Goal: Task Accomplishment & Management: Use online tool/utility

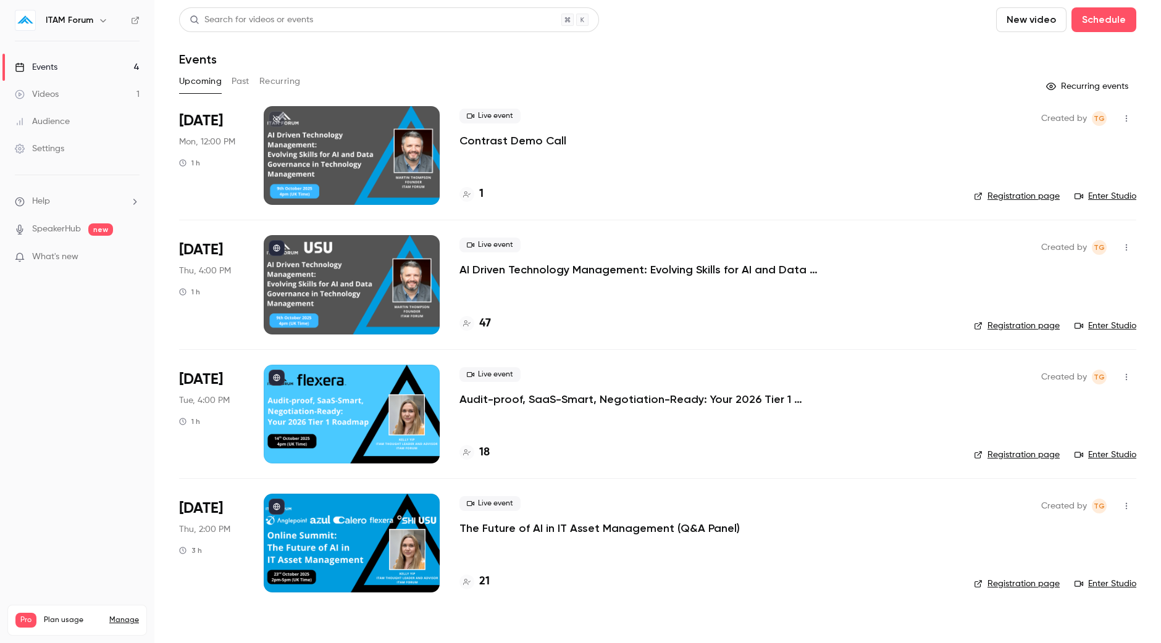
click at [874, 30] on div "Search for videos or events New video Schedule" at bounding box center [657, 19] width 957 height 25
click at [234, 78] on button "Past" at bounding box center [241, 82] width 18 height 20
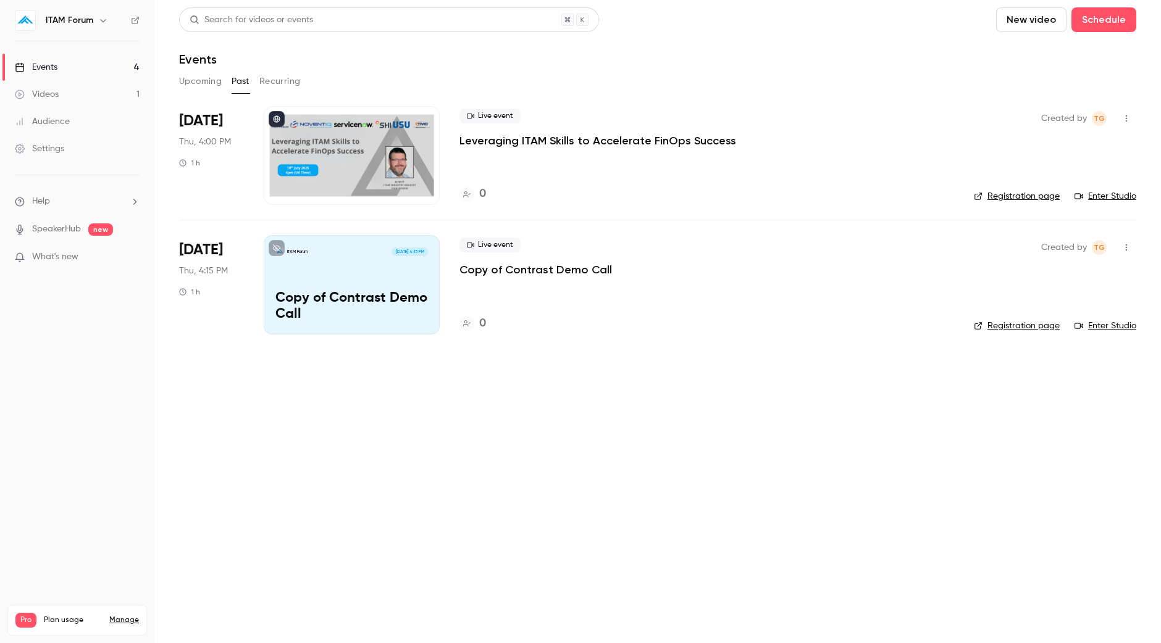
click at [82, 94] on link "Videos 1" at bounding box center [77, 94] width 154 height 27
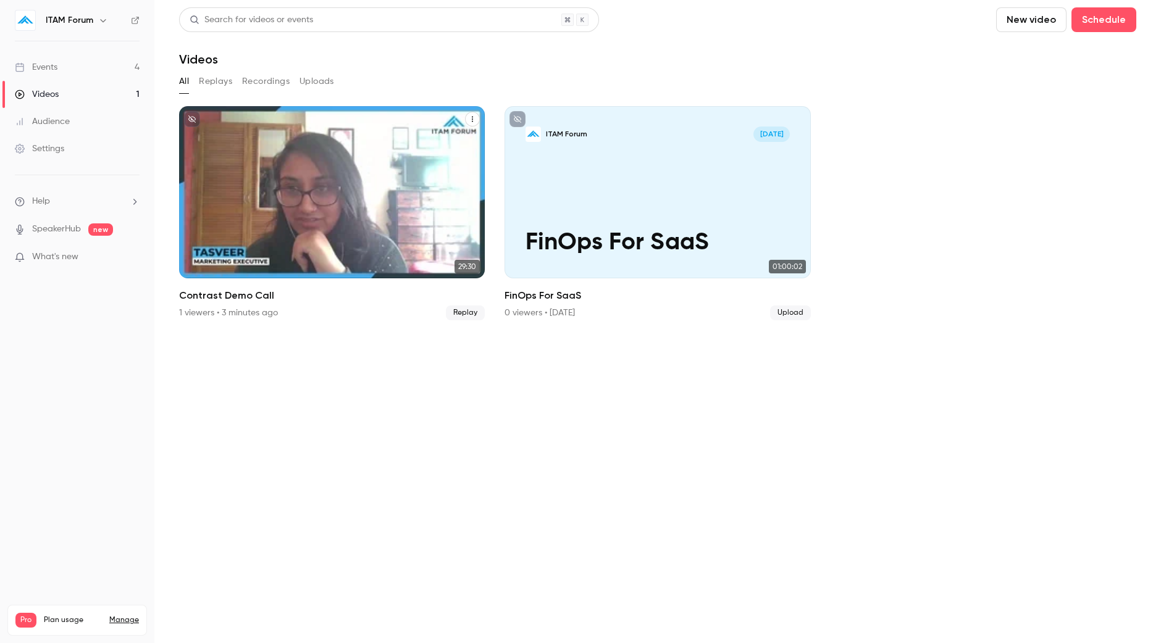
click at [381, 293] on h2 "Contrast Demo Call" at bounding box center [332, 295] width 306 height 15
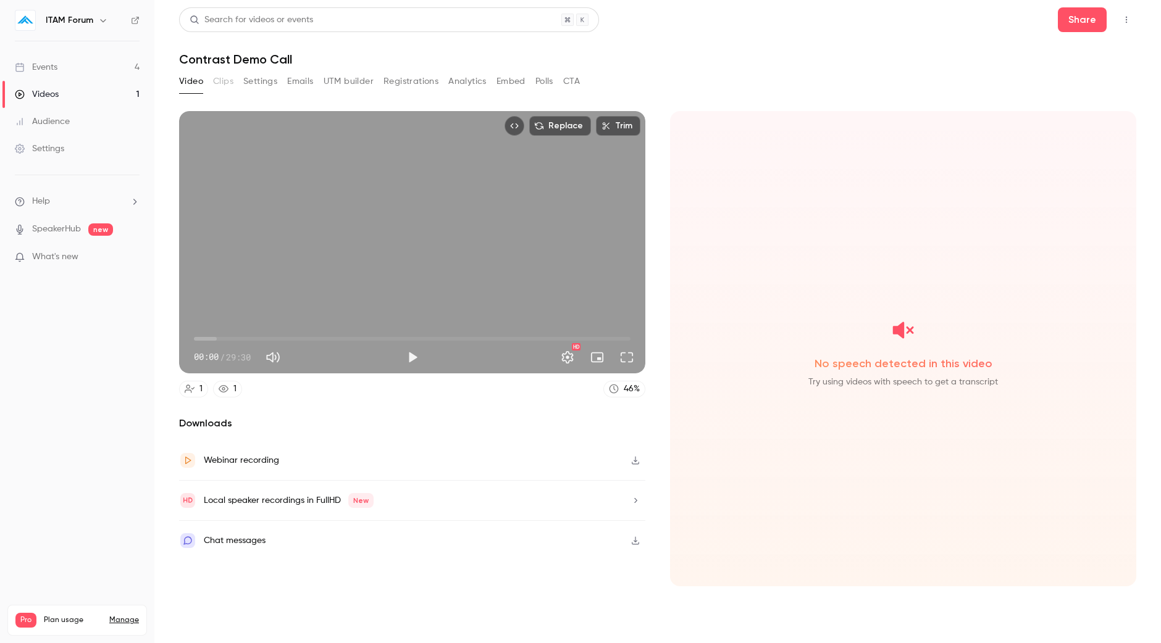
click at [411, 88] on button "Registrations" at bounding box center [410, 82] width 55 height 20
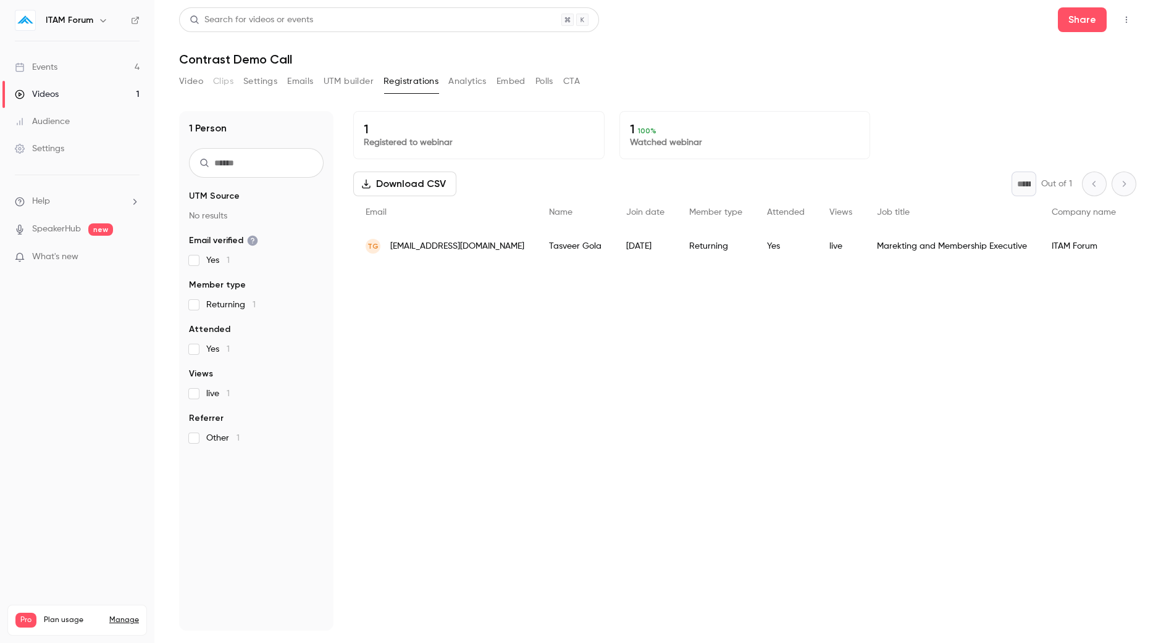
click at [474, 85] on button "Analytics" at bounding box center [467, 82] width 38 height 20
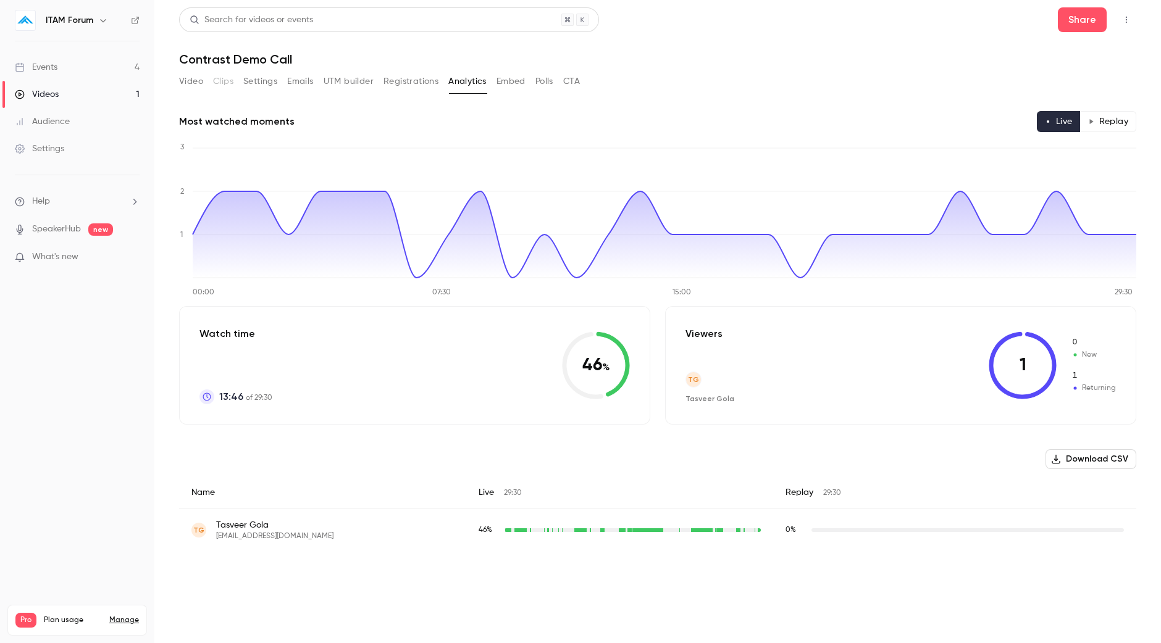
click at [514, 89] on button "Embed" at bounding box center [510, 82] width 29 height 20
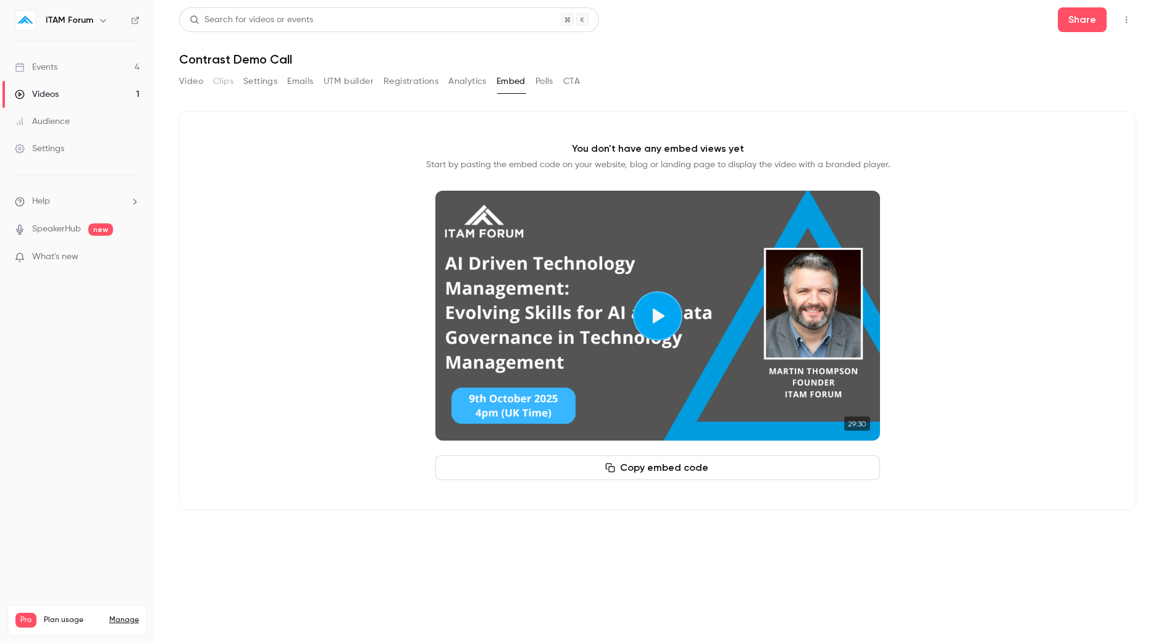
click at [540, 88] on button "Polls" at bounding box center [544, 82] width 18 height 20
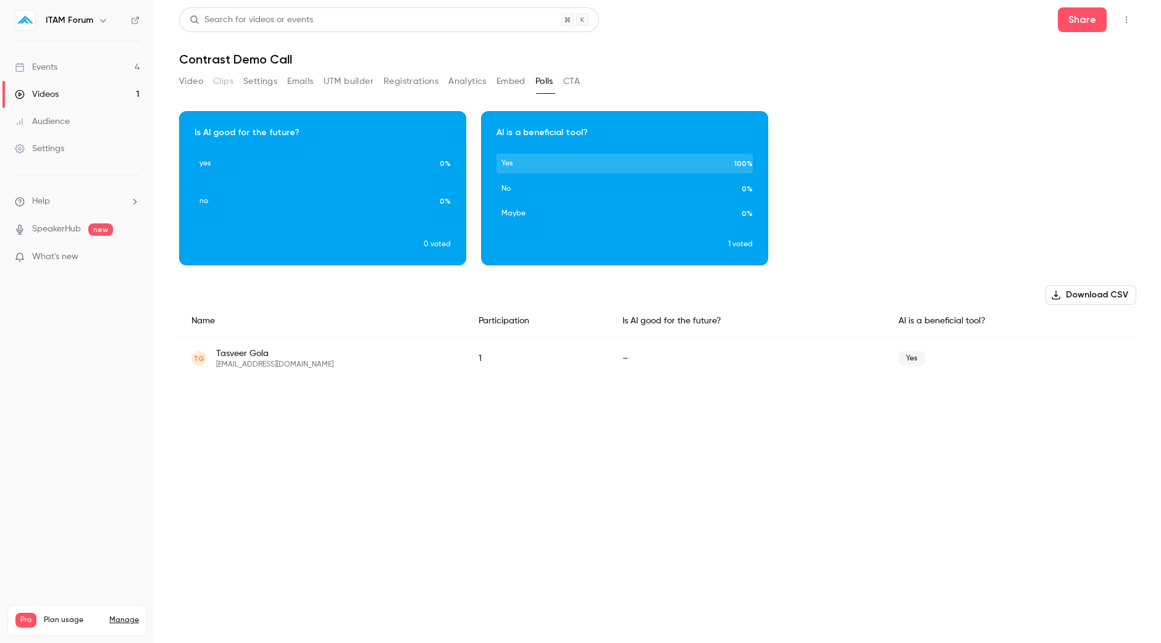
click at [579, 86] on button "CTA" at bounding box center [571, 82] width 17 height 20
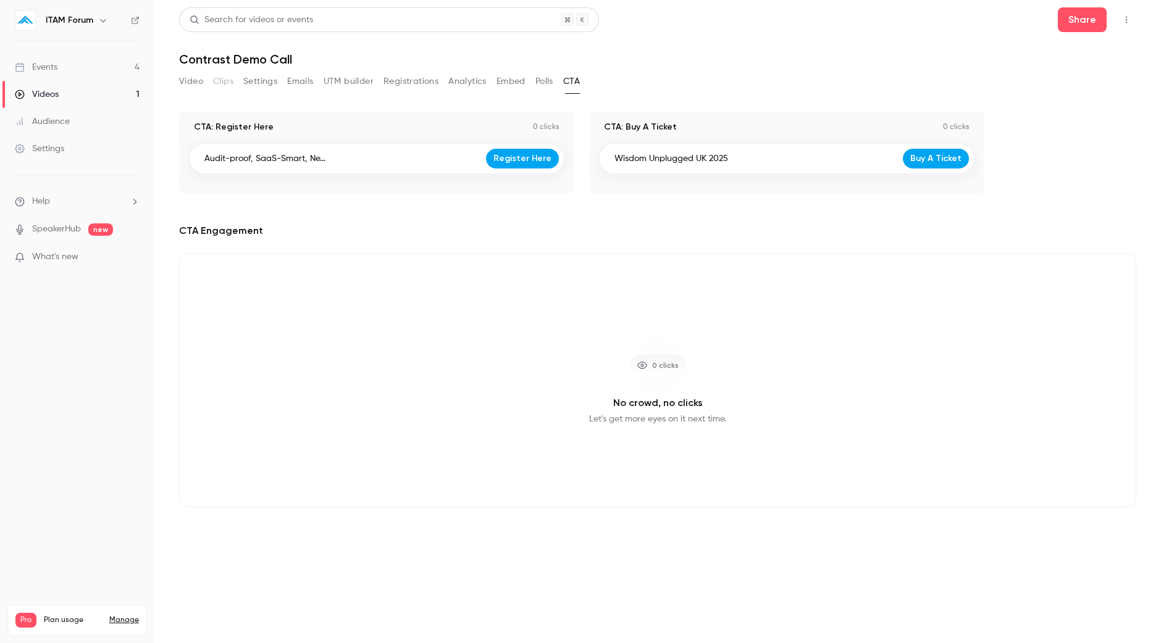
click at [546, 85] on button "Polls" at bounding box center [544, 82] width 18 height 20
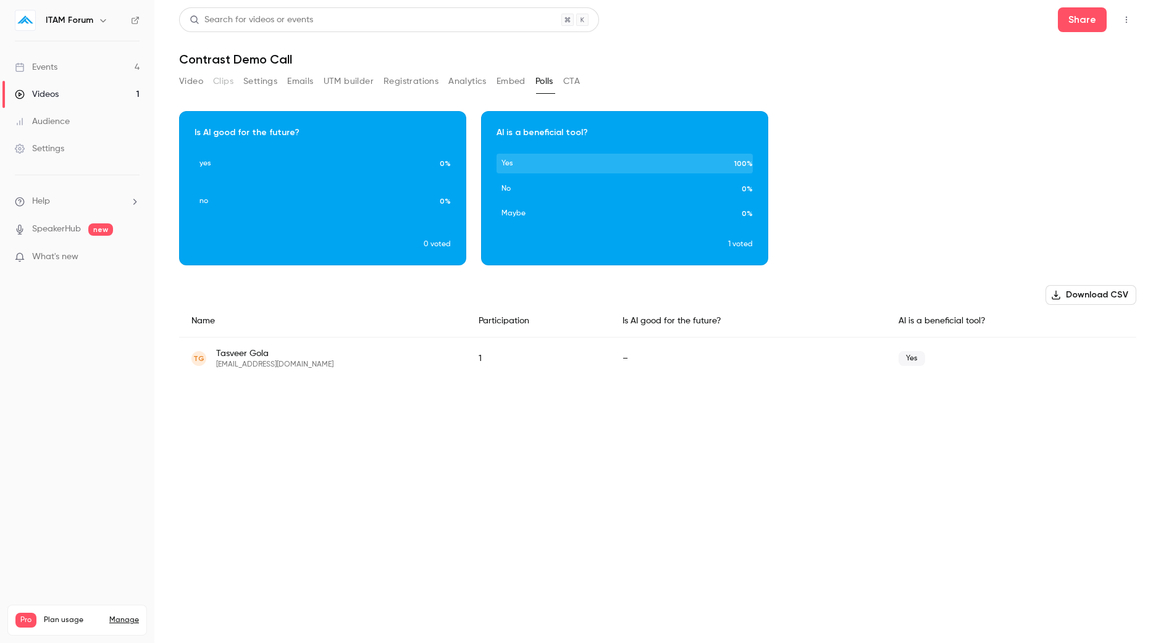
click at [573, 86] on button "CTA" at bounding box center [571, 82] width 17 height 20
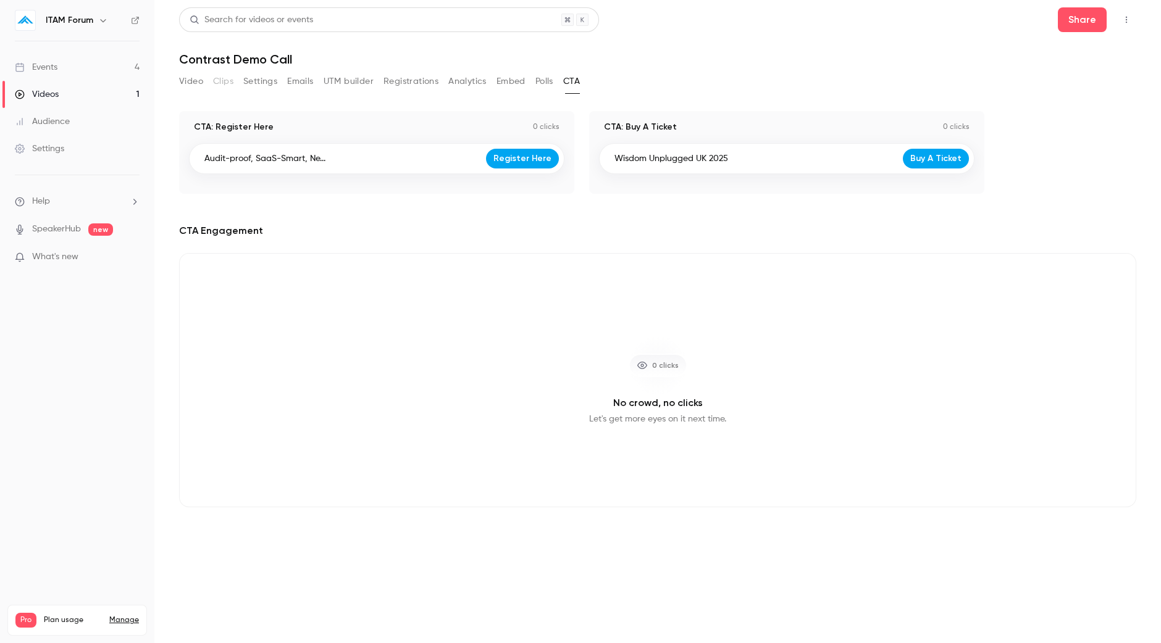
click at [191, 79] on button "Video" at bounding box center [191, 82] width 24 height 20
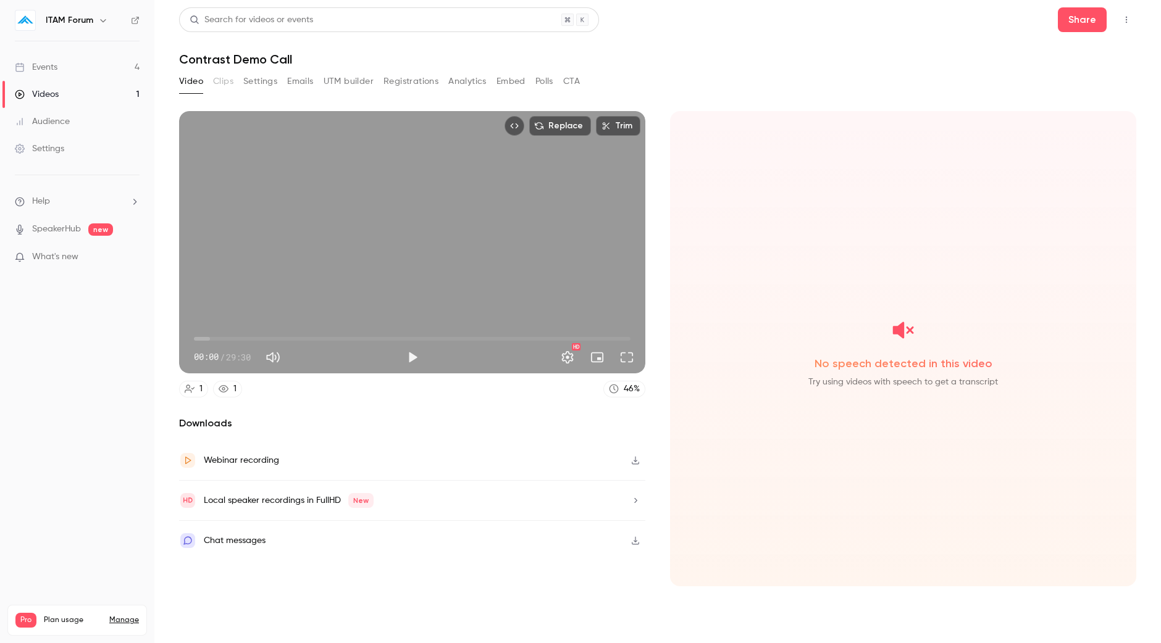
click at [106, 65] on link "Events 4" at bounding box center [77, 67] width 154 height 27
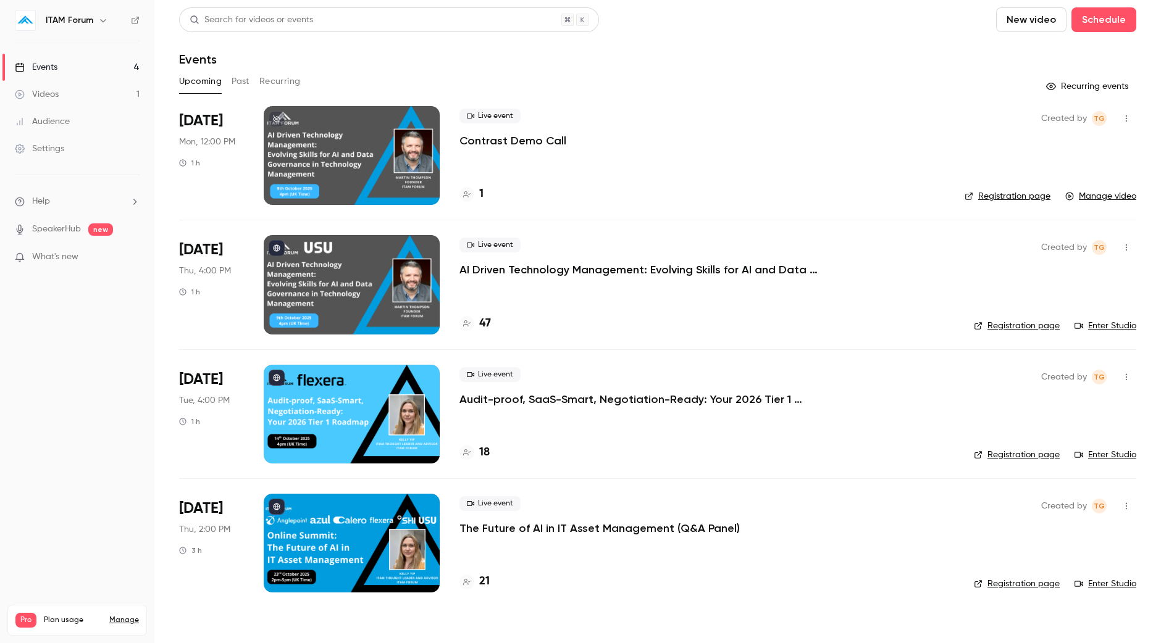
click at [75, 100] on link "Videos 1" at bounding box center [77, 94] width 154 height 27
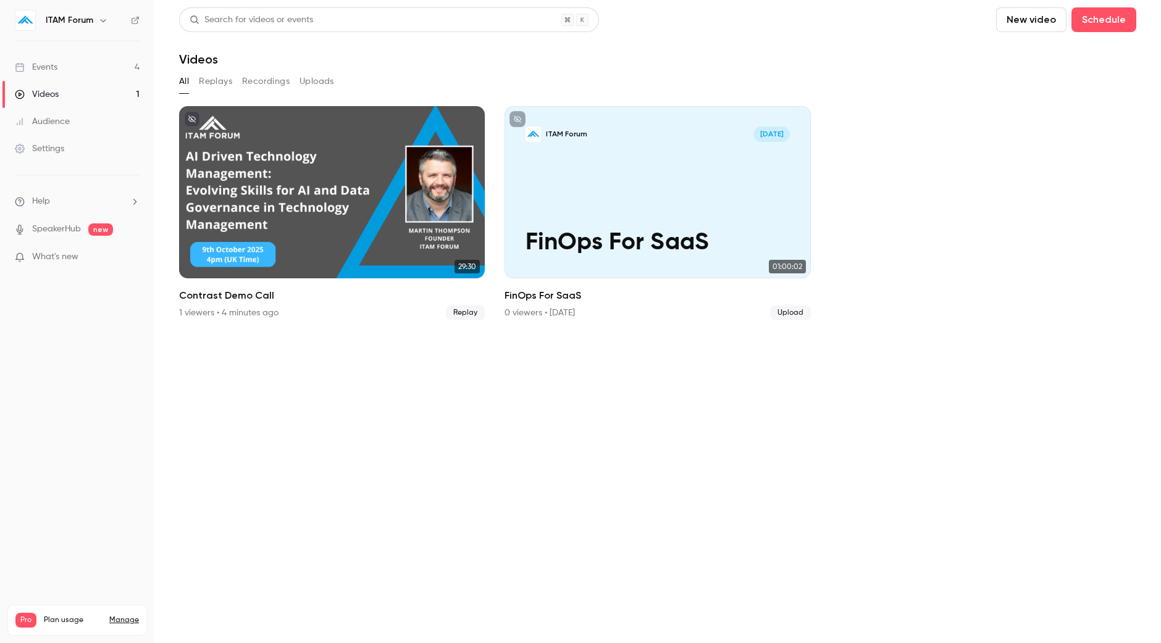
click at [211, 84] on button "Replays" at bounding box center [215, 82] width 33 height 20
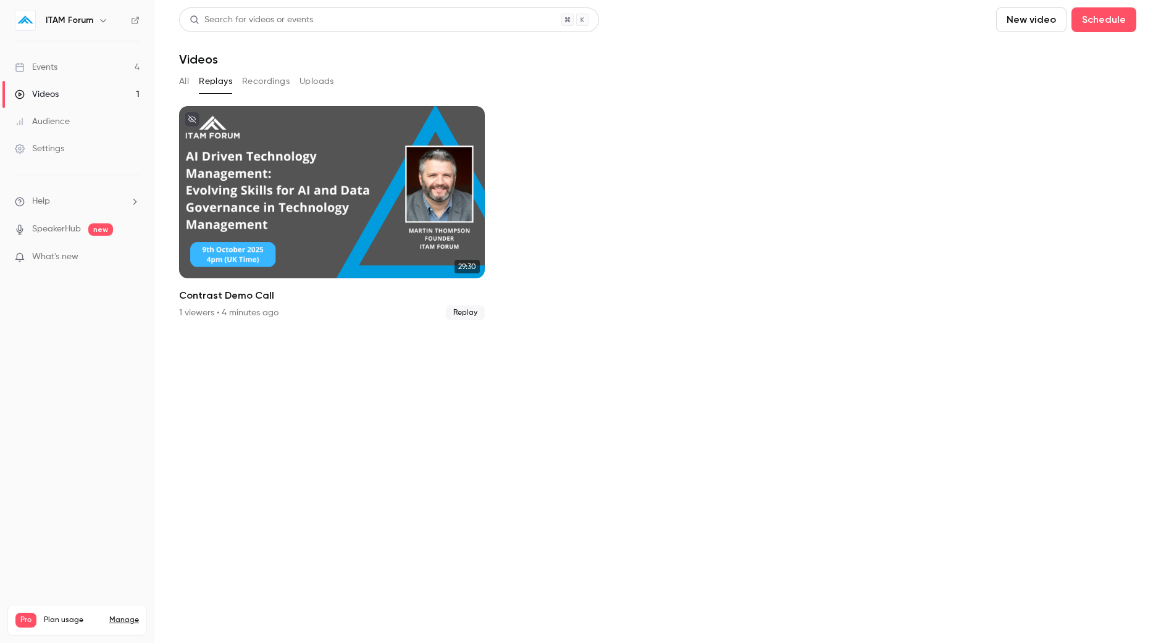
click at [262, 82] on button "Recordings" at bounding box center [266, 82] width 48 height 20
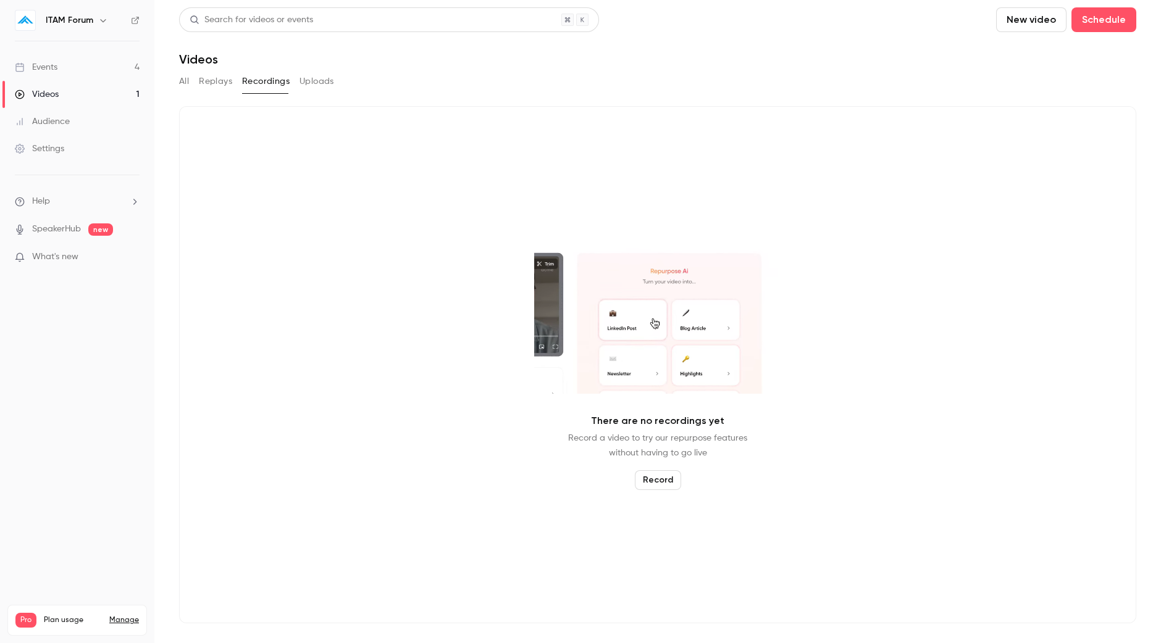
click at [219, 85] on button "Replays" at bounding box center [215, 82] width 33 height 20
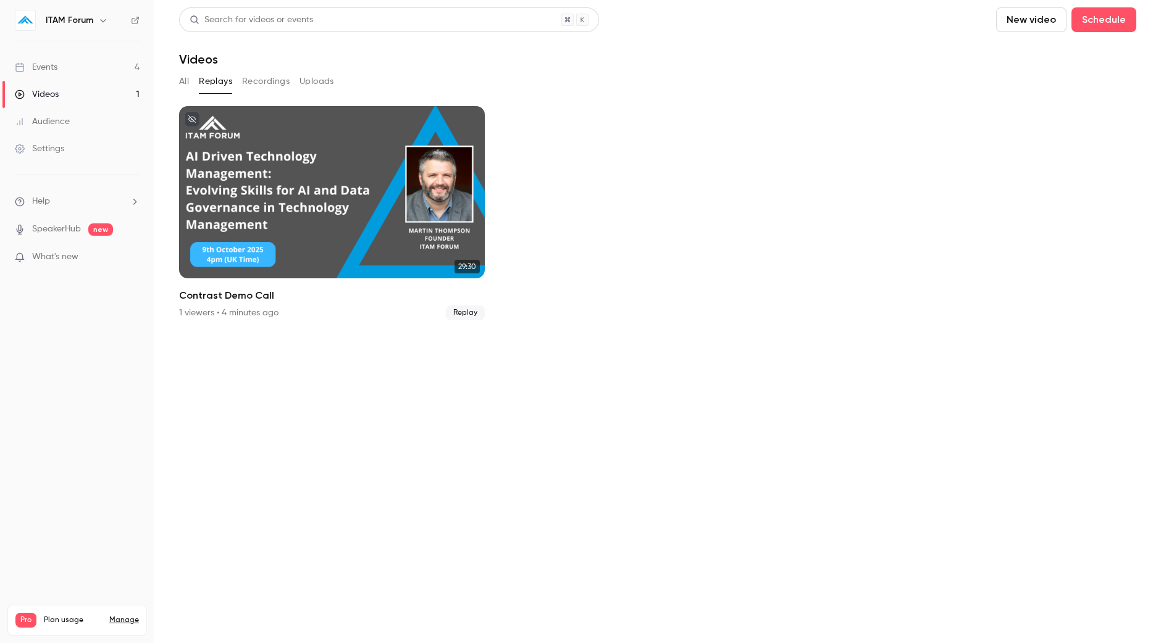
click at [199, 85] on button "Replays" at bounding box center [215, 82] width 33 height 20
click at [178, 86] on main "Search for videos or events New video Schedule Videos All Replays Recordings Up…" at bounding box center [657, 321] width 1007 height 643
click at [184, 86] on button "All" at bounding box center [184, 82] width 10 height 20
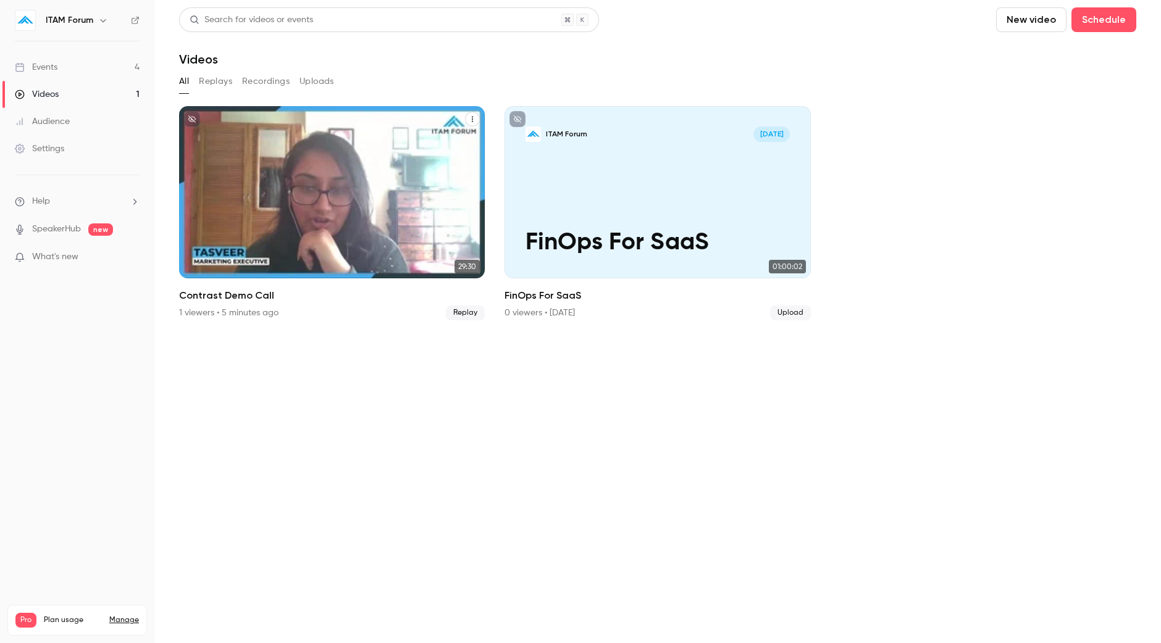
click at [276, 208] on div "Contrast Demo Call" at bounding box center [332, 192] width 306 height 172
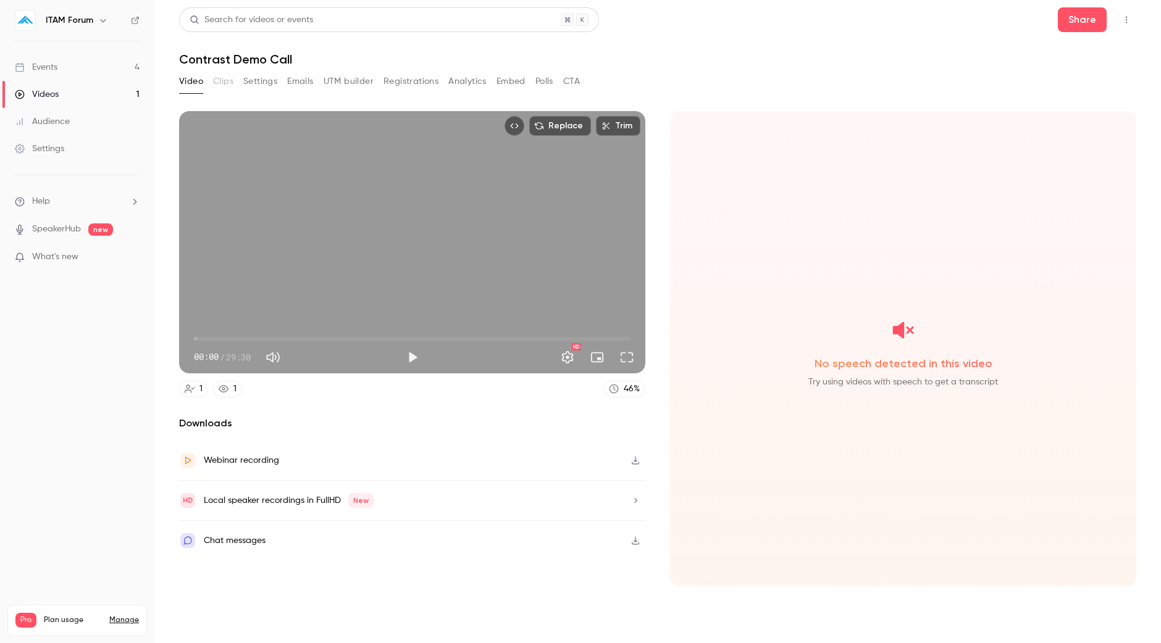
click at [547, 85] on button "Polls" at bounding box center [544, 82] width 18 height 20
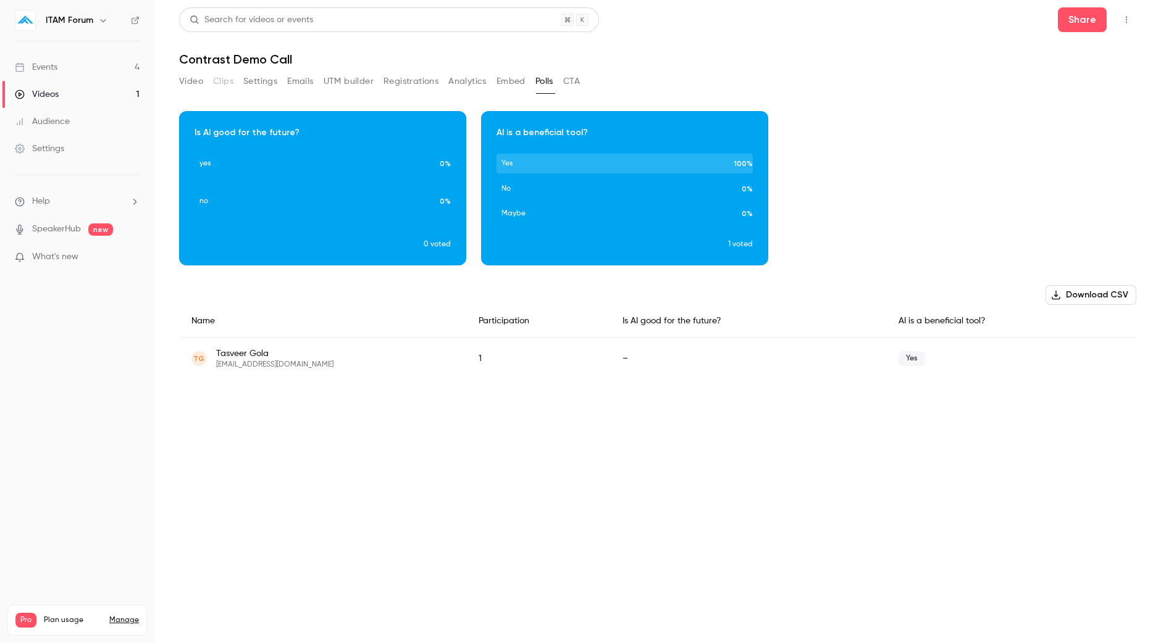
click at [572, 82] on button "CTA" at bounding box center [571, 82] width 17 height 20
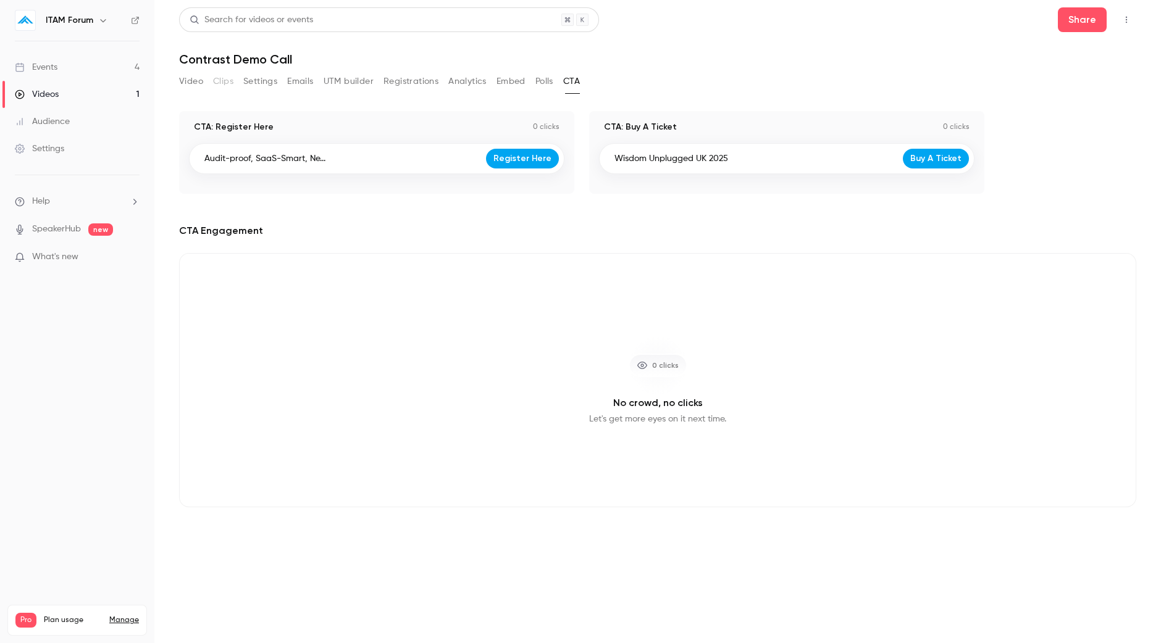
click at [540, 83] on button "Polls" at bounding box center [544, 82] width 18 height 20
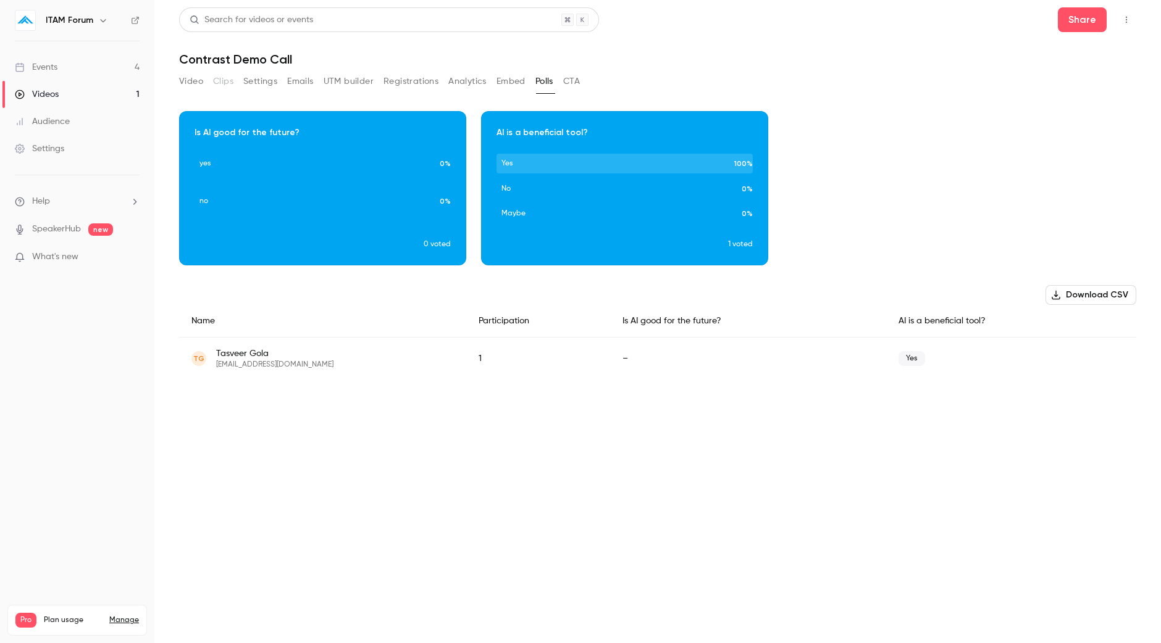
click at [193, 82] on button "Video" at bounding box center [191, 82] width 24 height 20
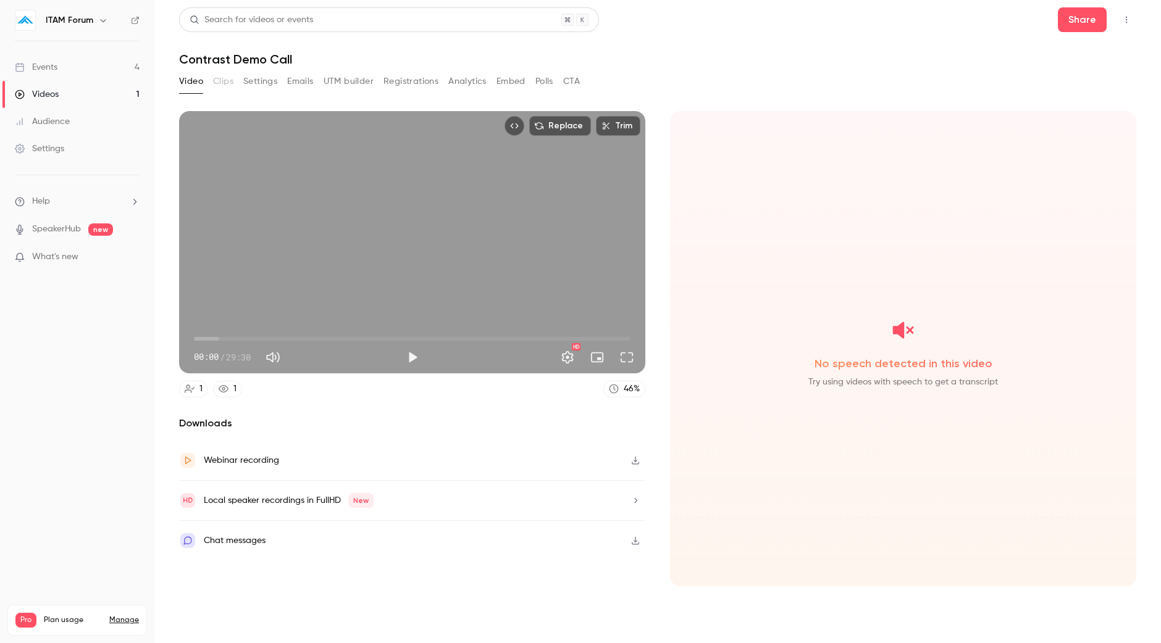
click at [355, 543] on div "Chat messages" at bounding box center [412, 541] width 466 height 40
click at [78, 89] on link "Videos 1" at bounding box center [77, 94] width 154 height 27
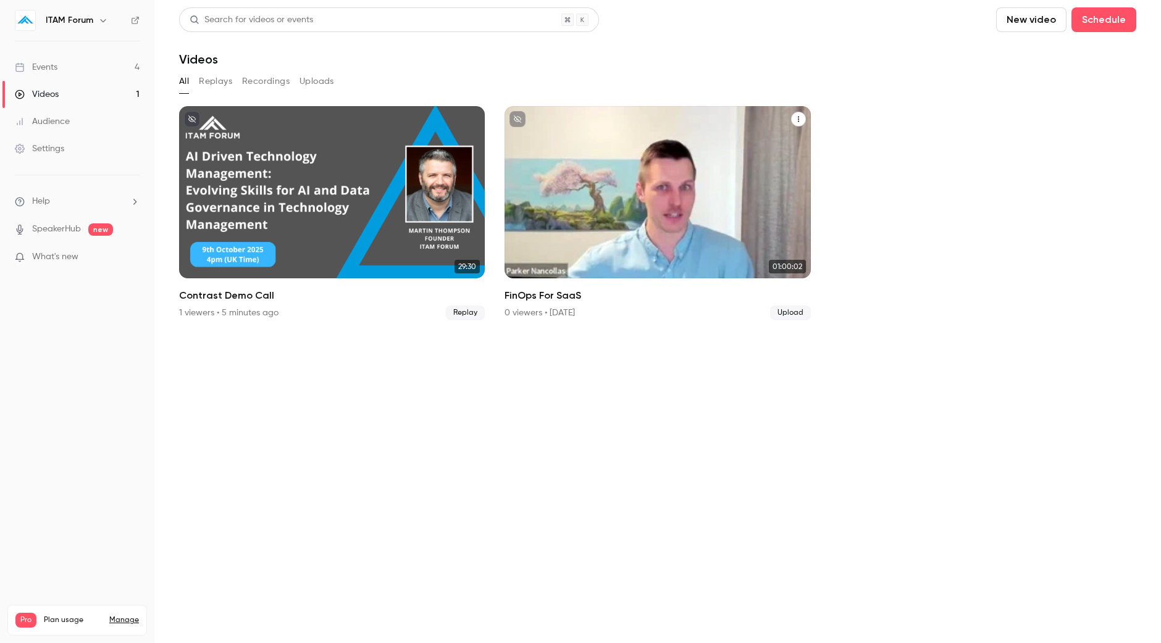
click at [582, 189] on div "ITAM Forum [DATE] FinOps For SaaS" at bounding box center [658, 192] width 306 height 172
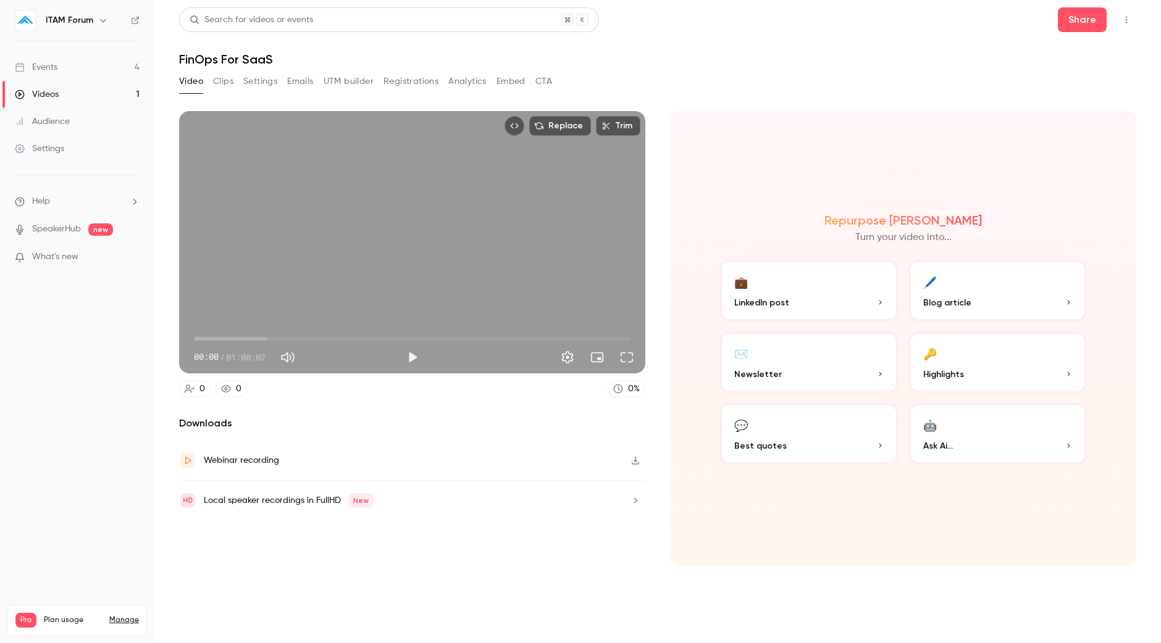
click at [957, 277] on button "🖊️ Blog article" at bounding box center [997, 291] width 179 height 62
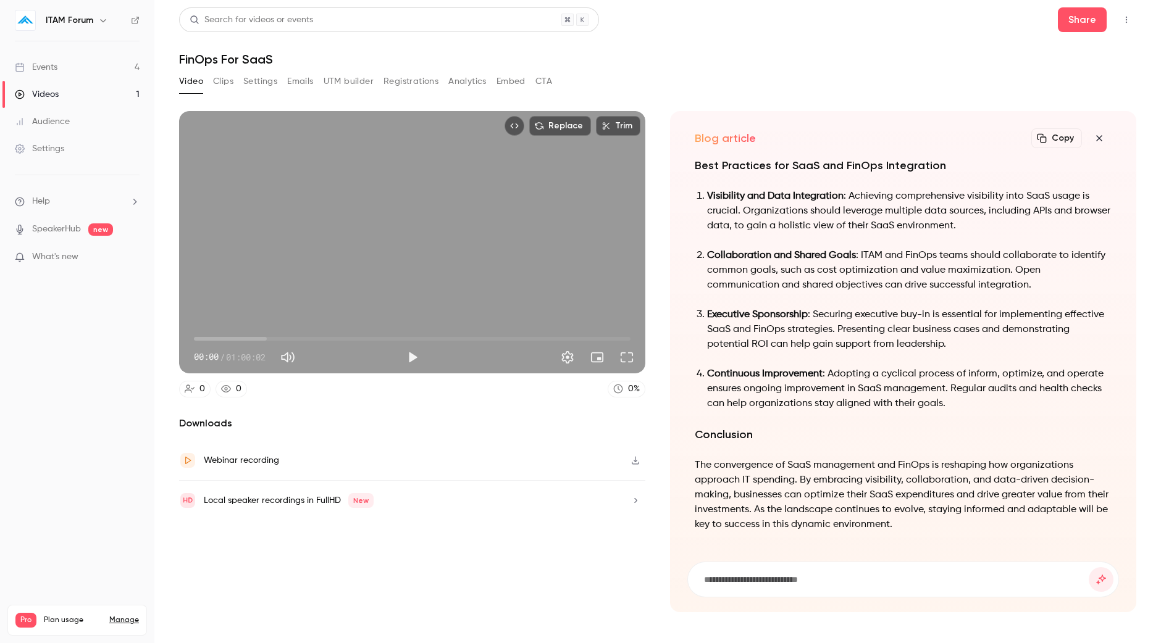
click at [1106, 137] on icon "button" at bounding box center [1099, 138] width 15 height 10
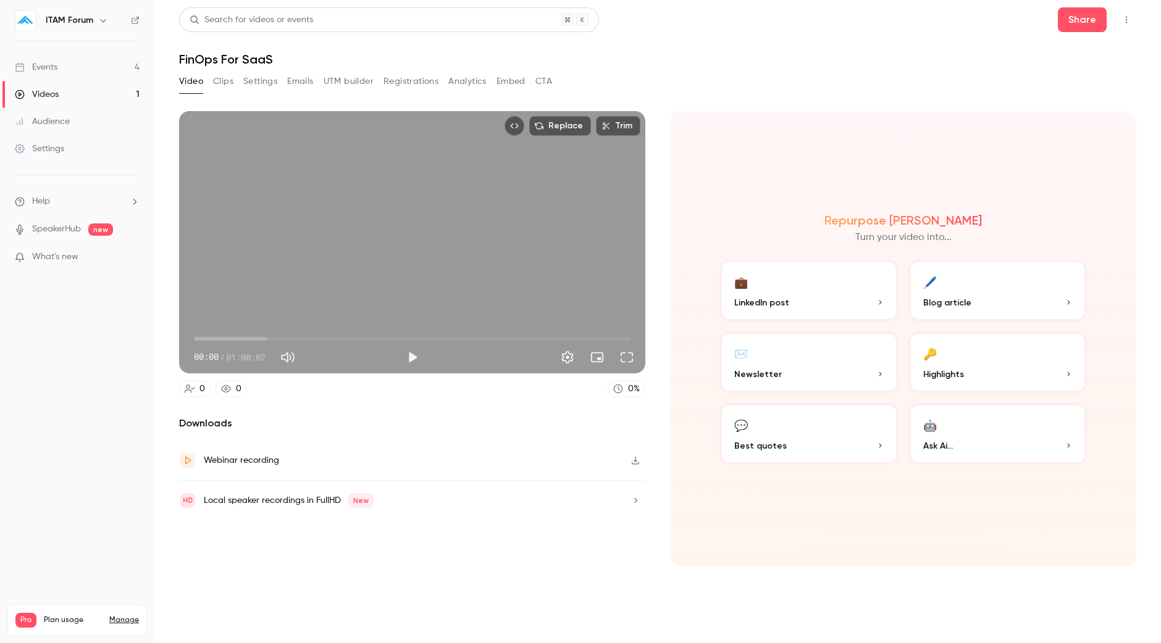
click at [810, 449] on p "Best quotes" at bounding box center [808, 446] width 149 height 13
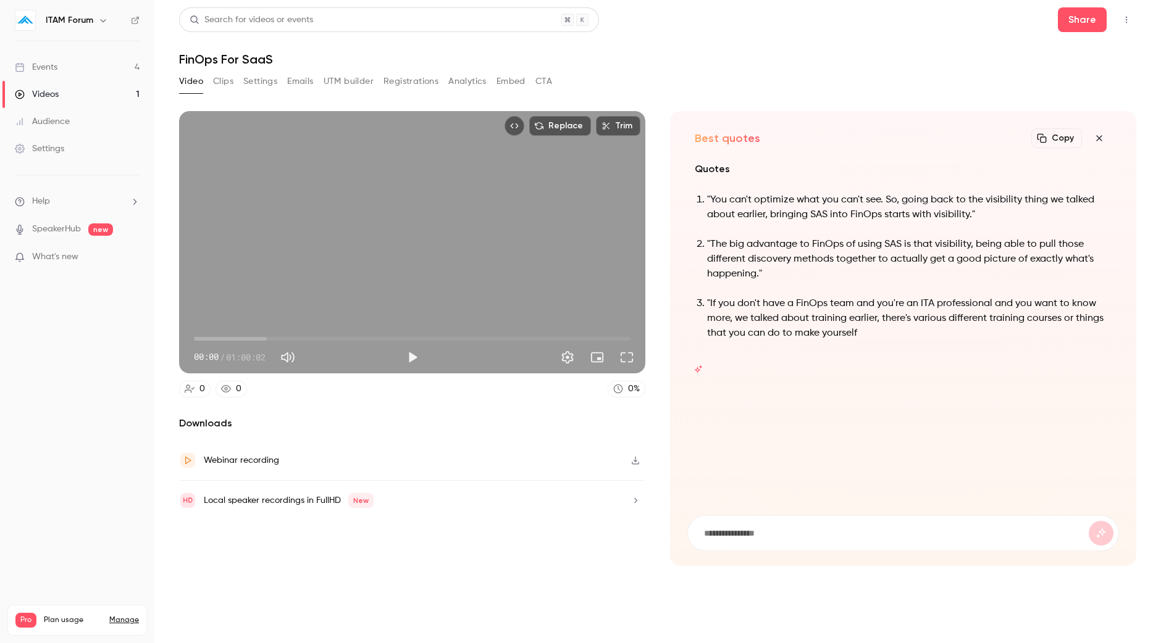
click at [1096, 143] on icon "button" at bounding box center [1099, 138] width 15 height 10
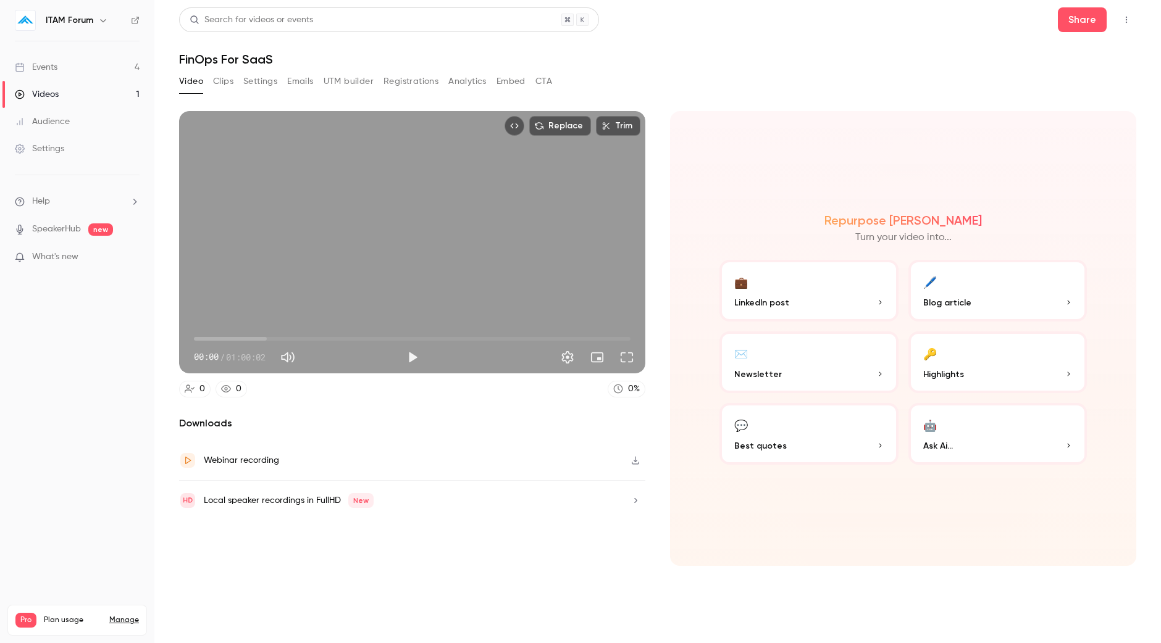
click at [224, 83] on button "Clips" at bounding box center [223, 82] width 20 height 20
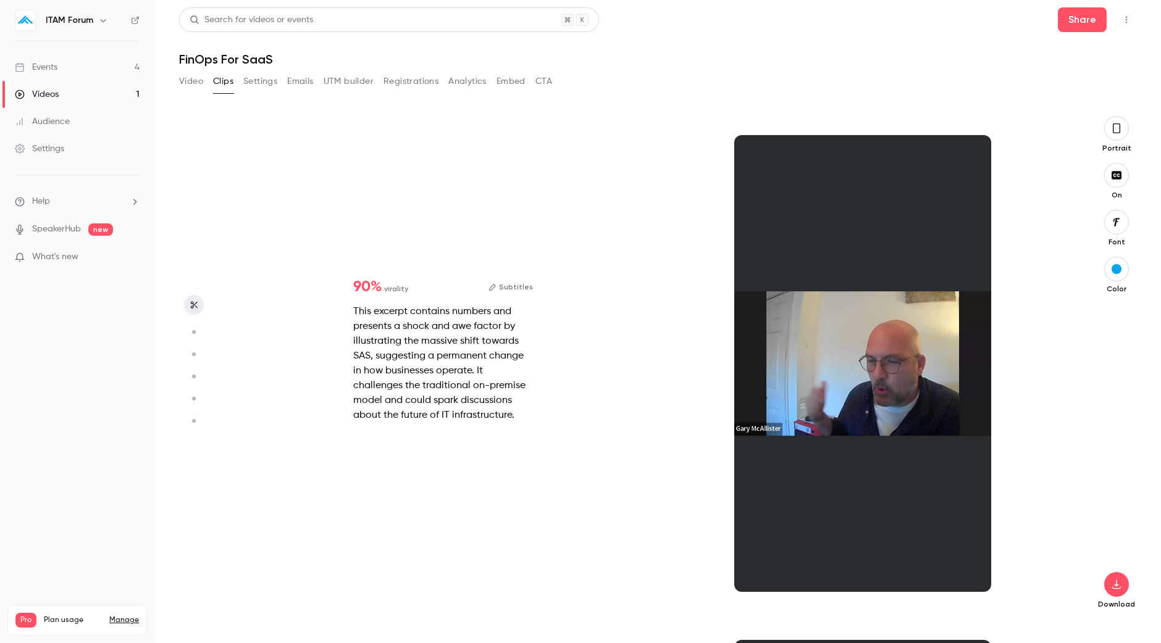
scroll to position [1010, 0]
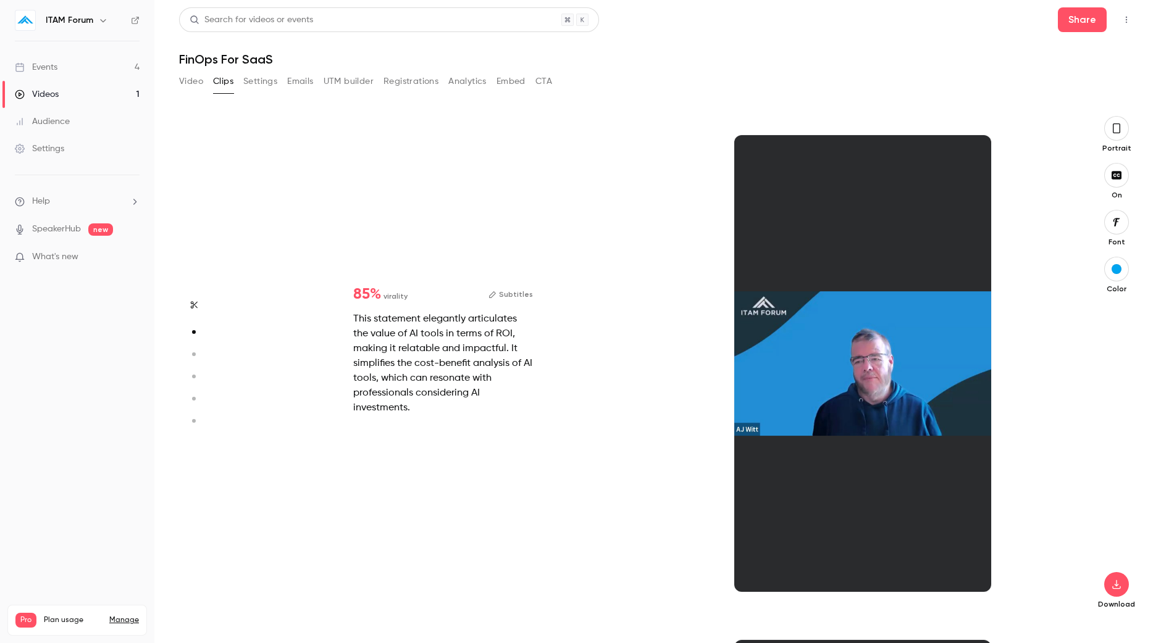
type input "*"
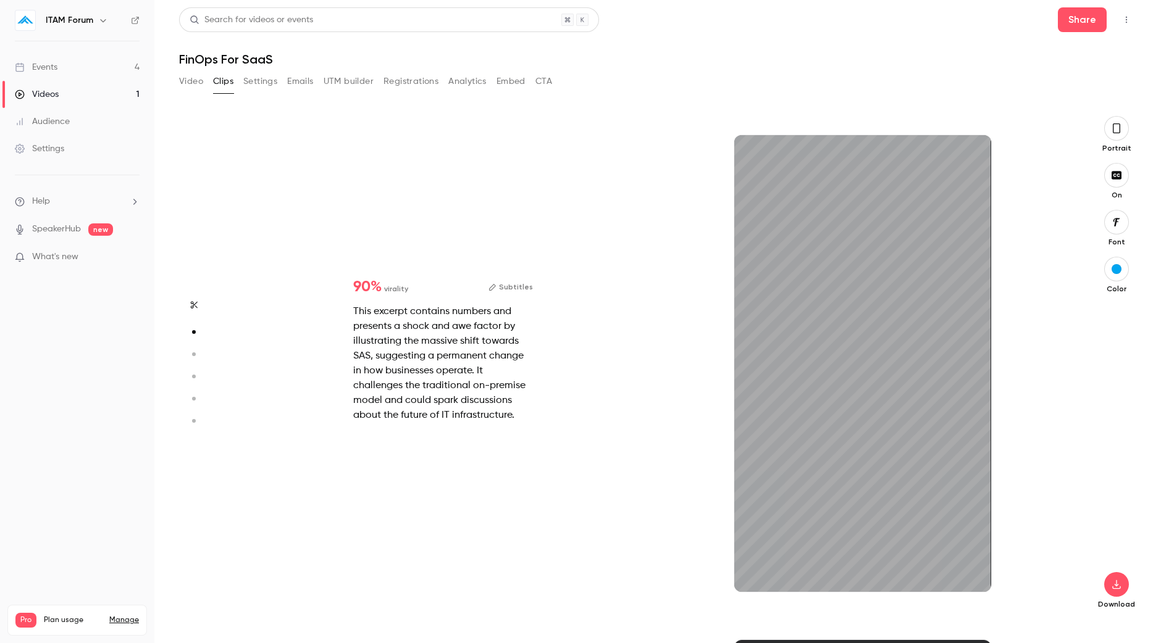
type input "***"
click at [54, 66] on div "Events" at bounding box center [36, 67] width 43 height 12
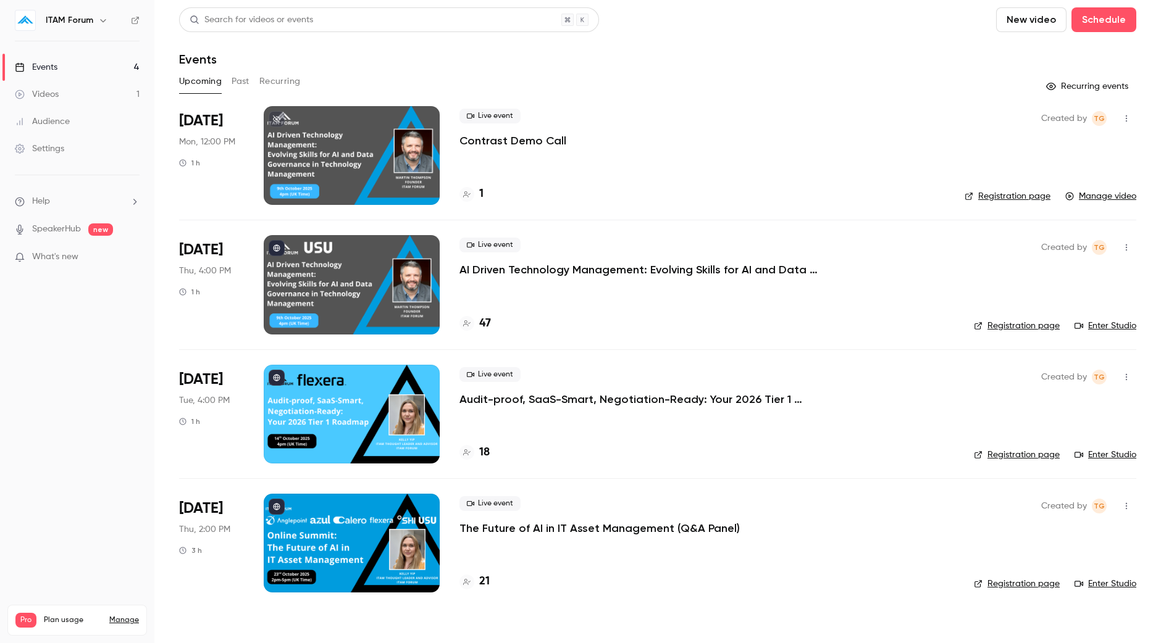
click at [680, 267] on p "AI Driven Technology Management: Evolving Skills for AI and Data Governance in …" at bounding box center [644, 269] width 371 height 15
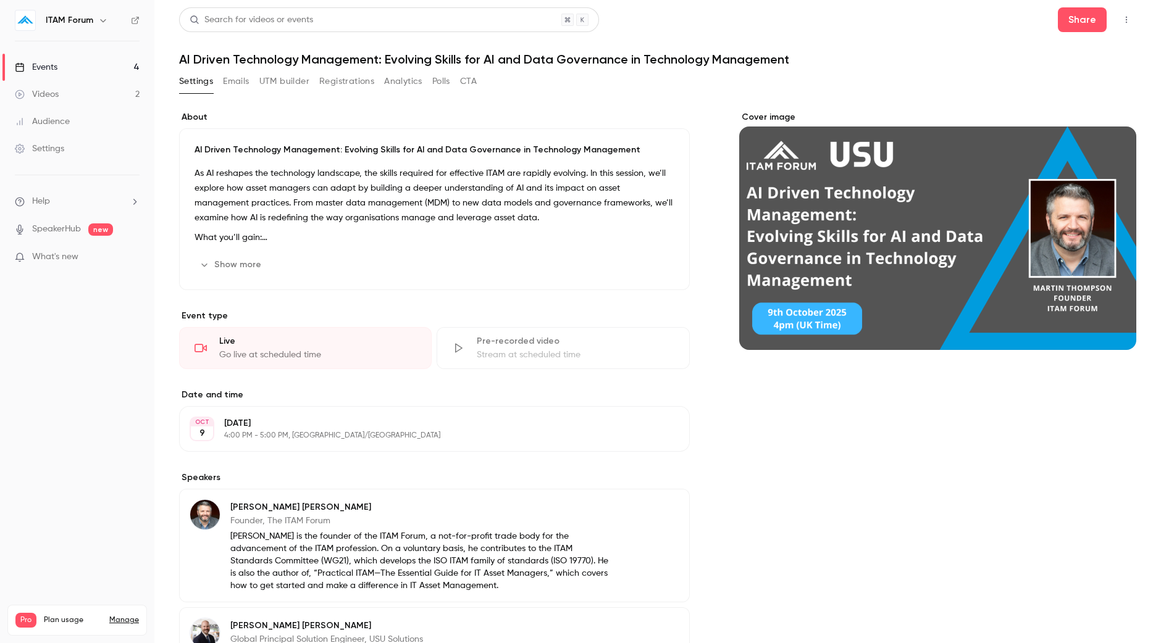
click at [56, 66] on div "Events" at bounding box center [36, 67] width 43 height 12
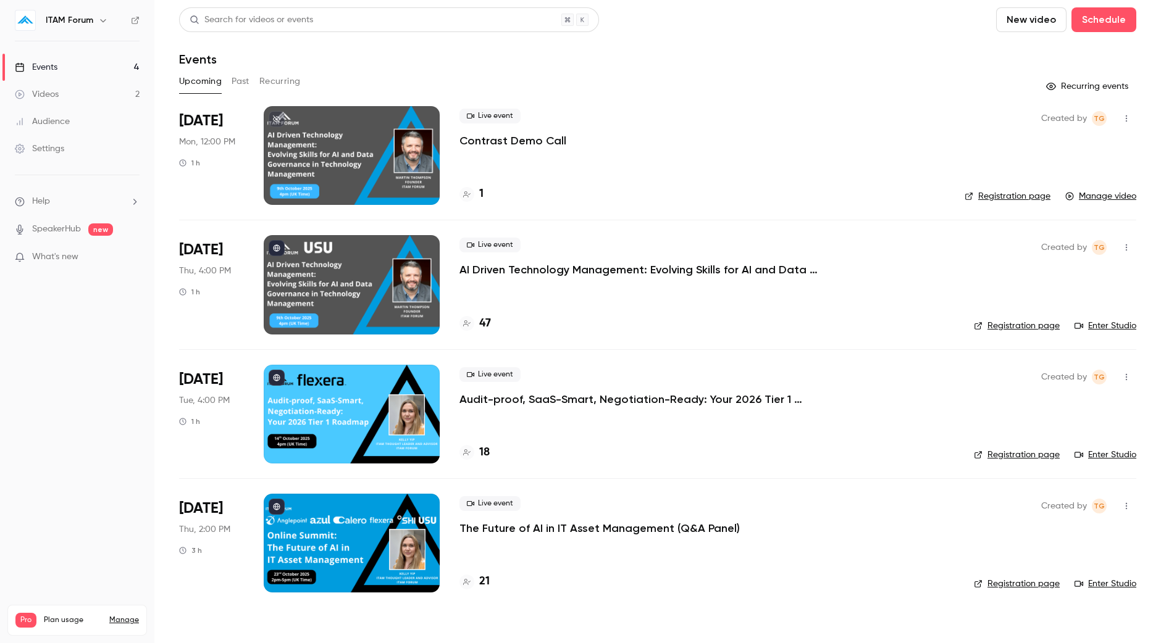
click at [243, 88] on button "Past" at bounding box center [241, 82] width 18 height 20
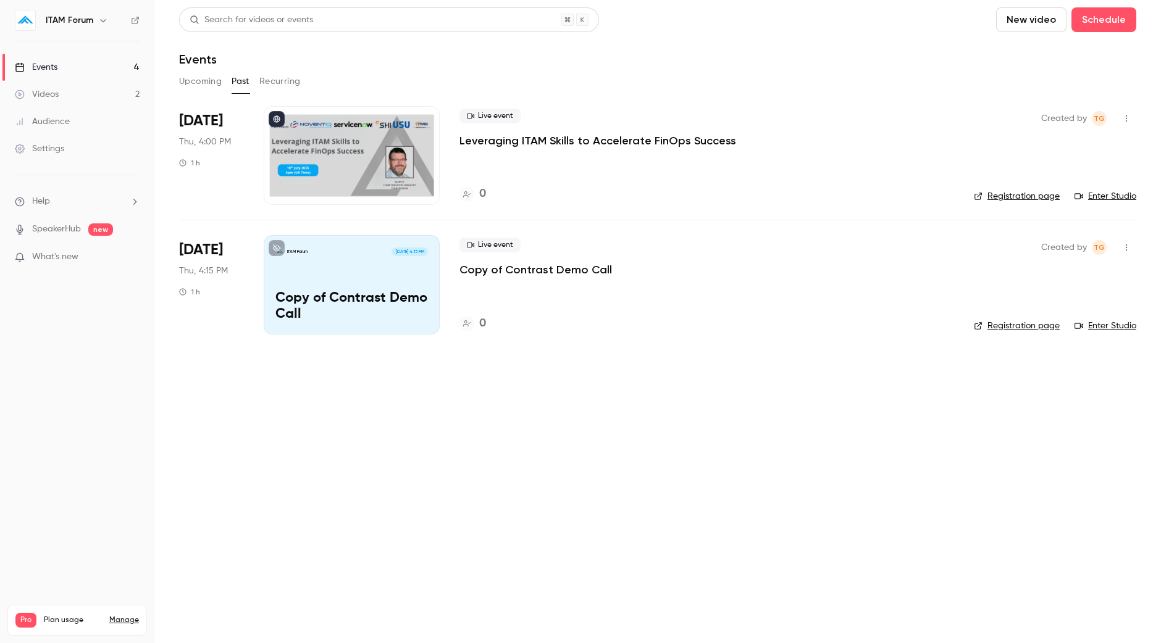
click at [529, 270] on p "Copy of Contrast Demo Call" at bounding box center [535, 269] width 153 height 15
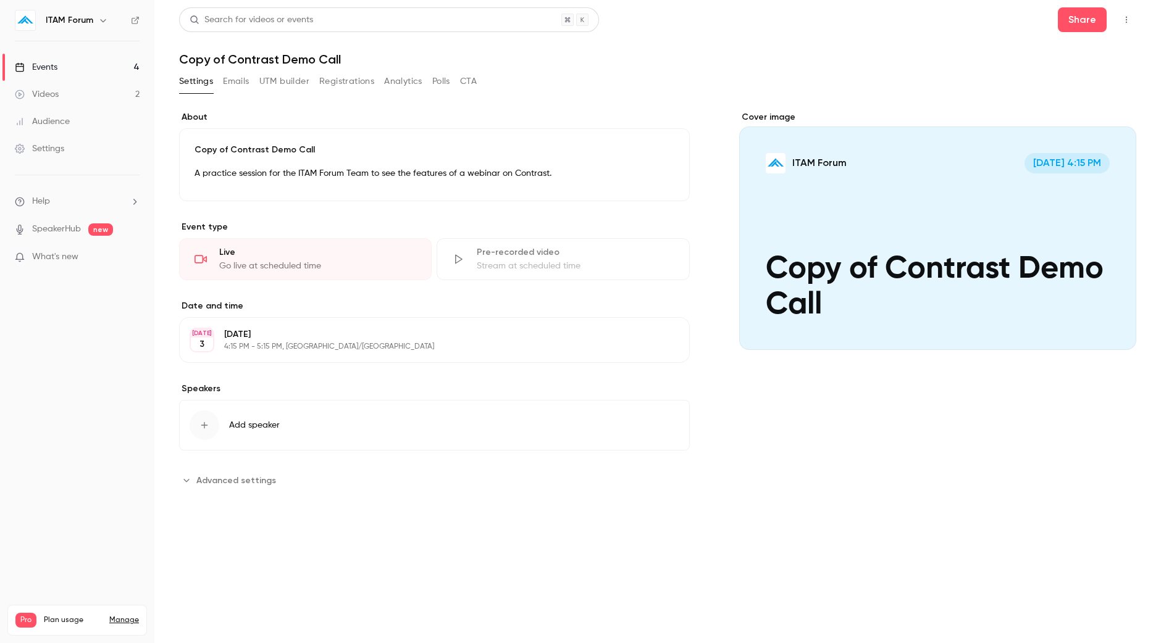
click at [342, 87] on button "Registrations" at bounding box center [346, 82] width 55 height 20
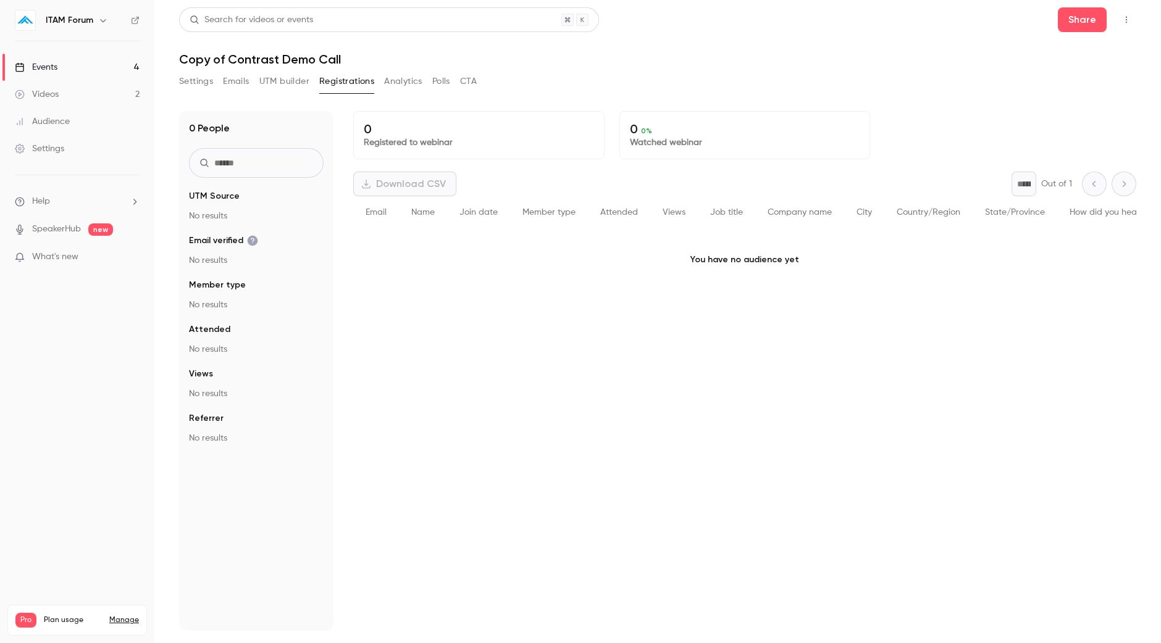
click at [195, 80] on button "Settings" at bounding box center [196, 82] width 34 height 20
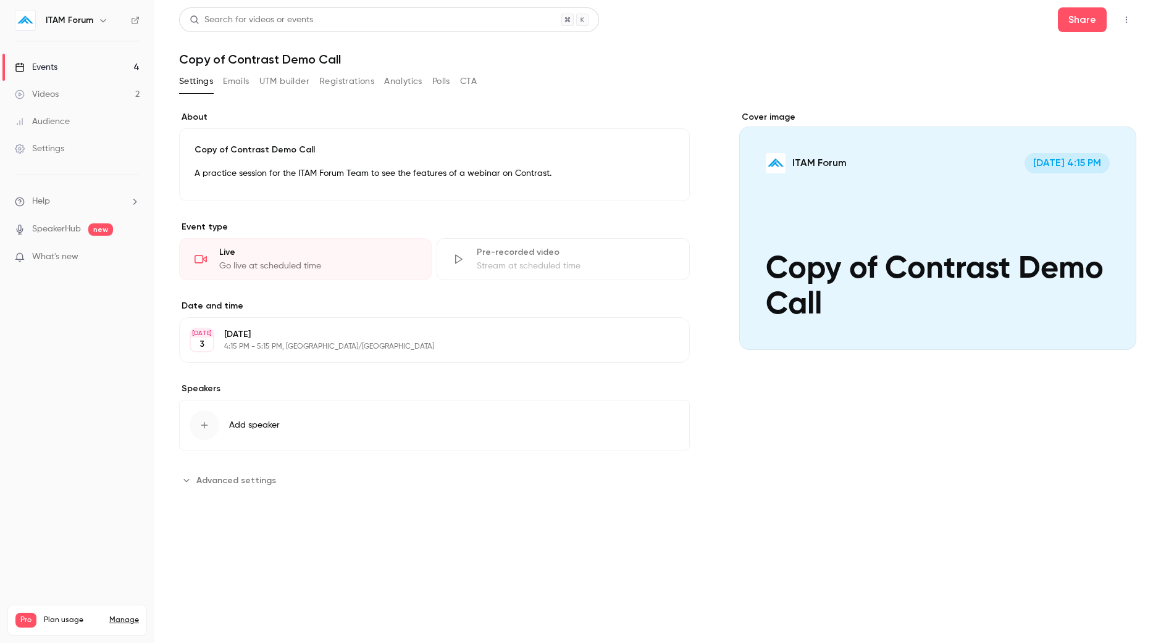
click at [85, 67] on link "Events 4" at bounding box center [77, 67] width 154 height 27
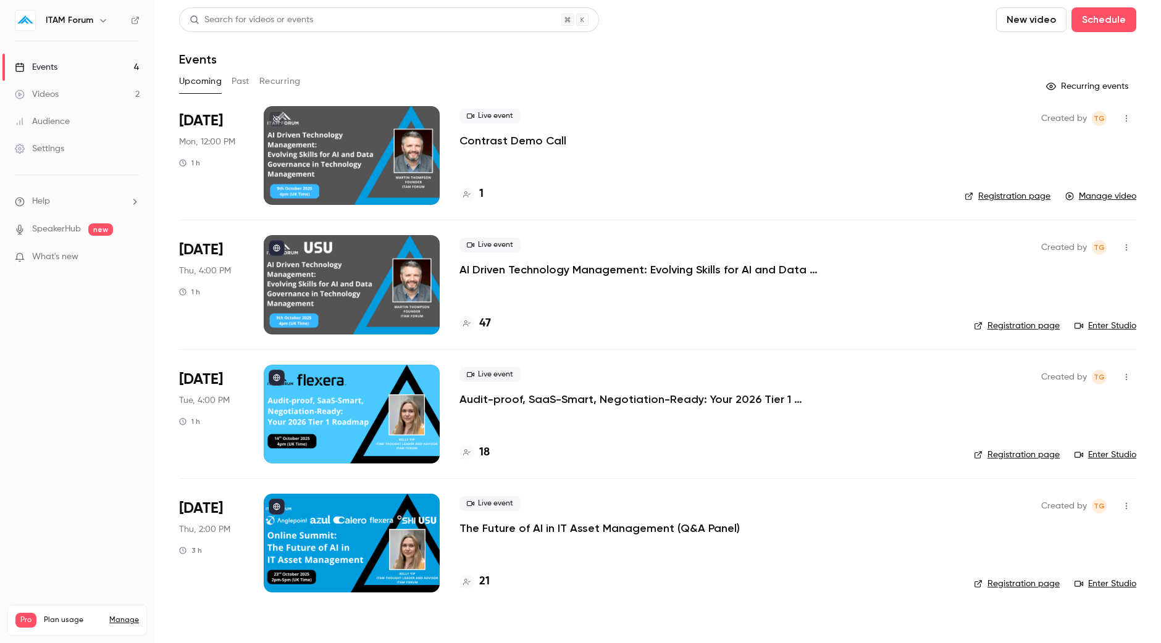
click at [522, 275] on p "AI Driven Technology Management: Evolving Skills for AI and Data Governance in …" at bounding box center [644, 269] width 371 height 15
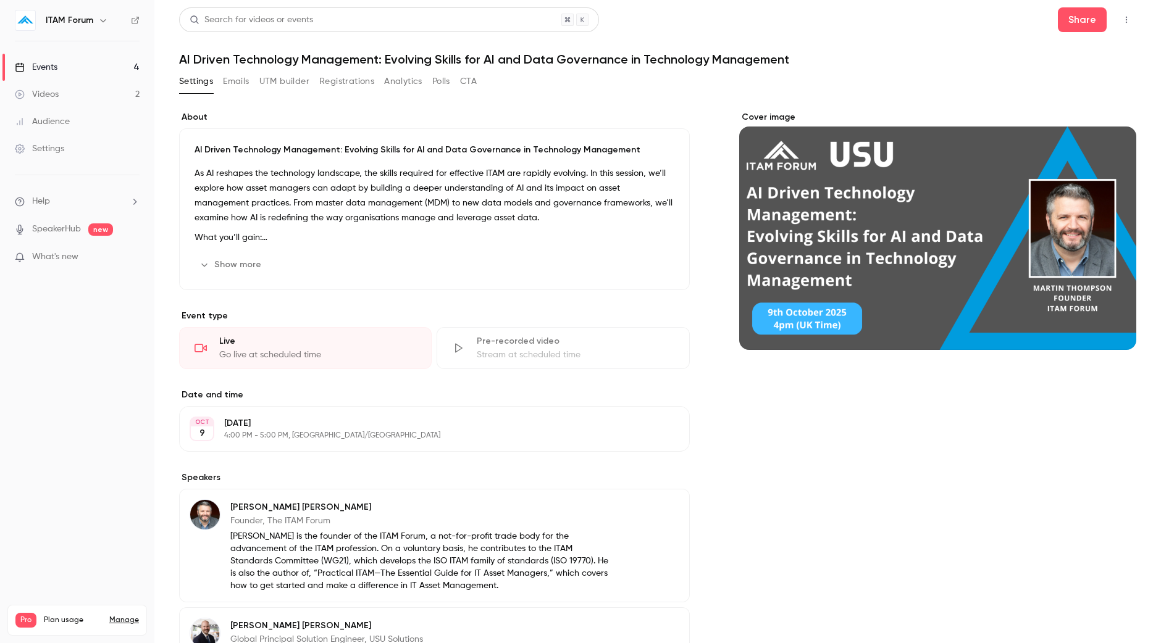
click at [18, 66] on icon at bounding box center [20, 67] width 10 height 10
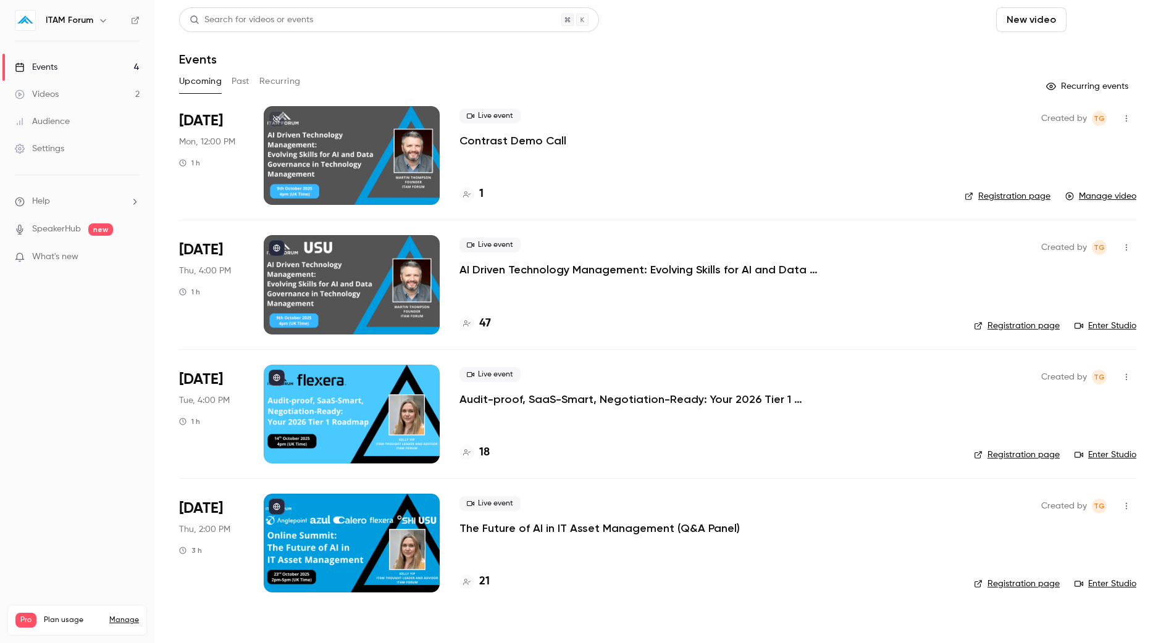
click at [1095, 20] on button "Schedule" at bounding box center [1103, 19] width 65 height 25
click at [1078, 54] on div "One time event" at bounding box center [1079, 54] width 94 height 12
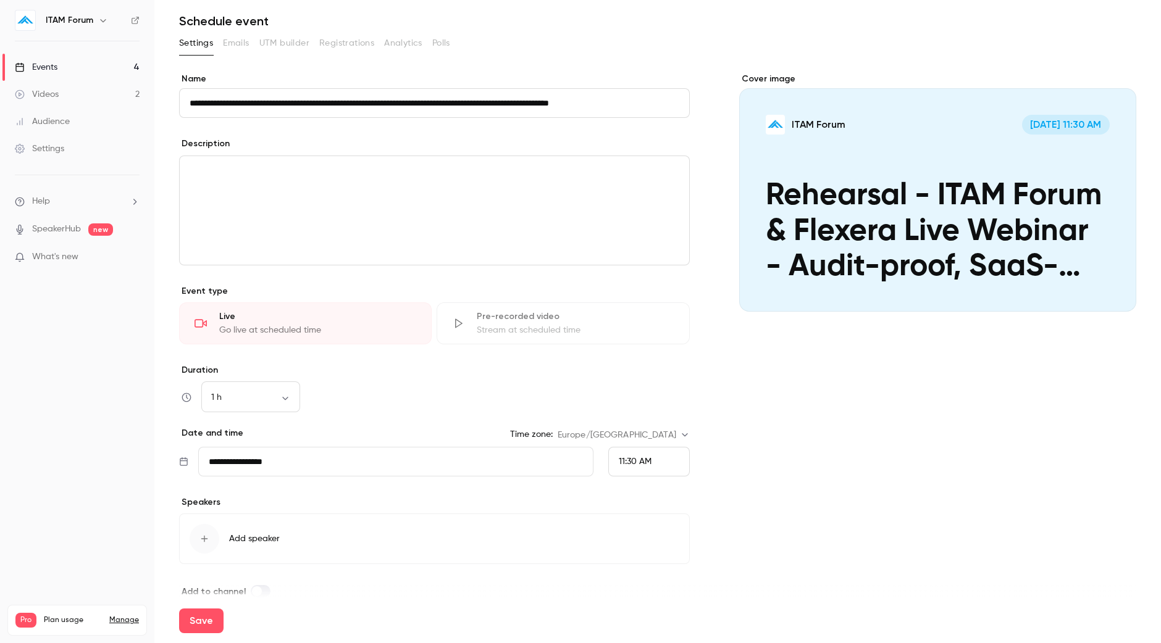
scroll to position [57, 0]
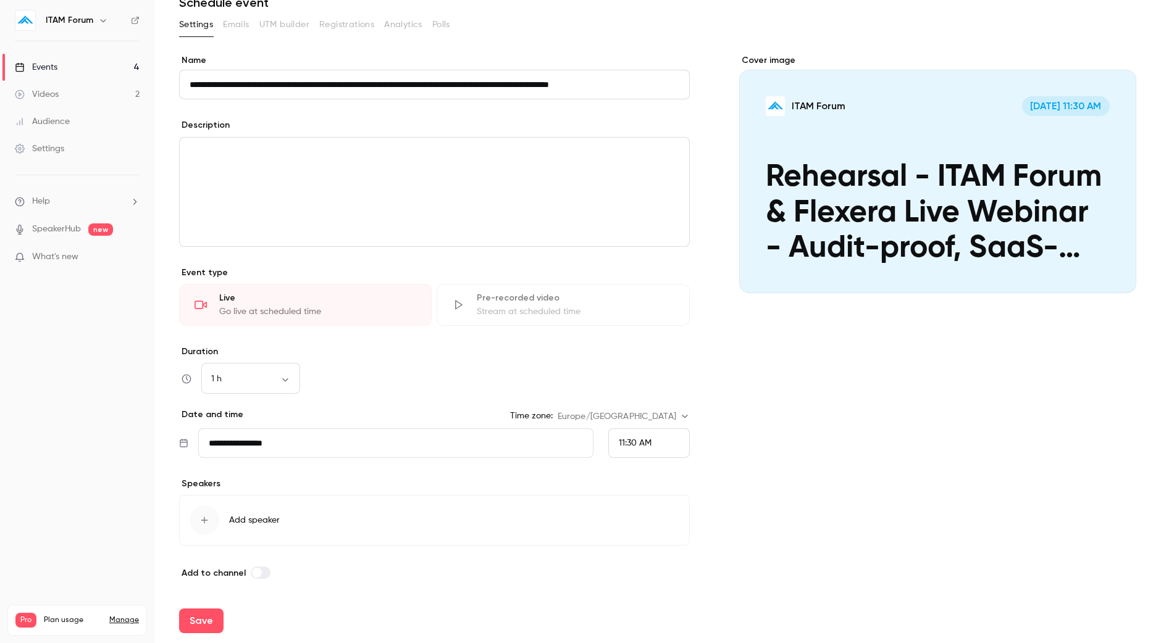
type input "**********"
click at [277, 446] on input "**********" at bounding box center [395, 444] width 395 height 30
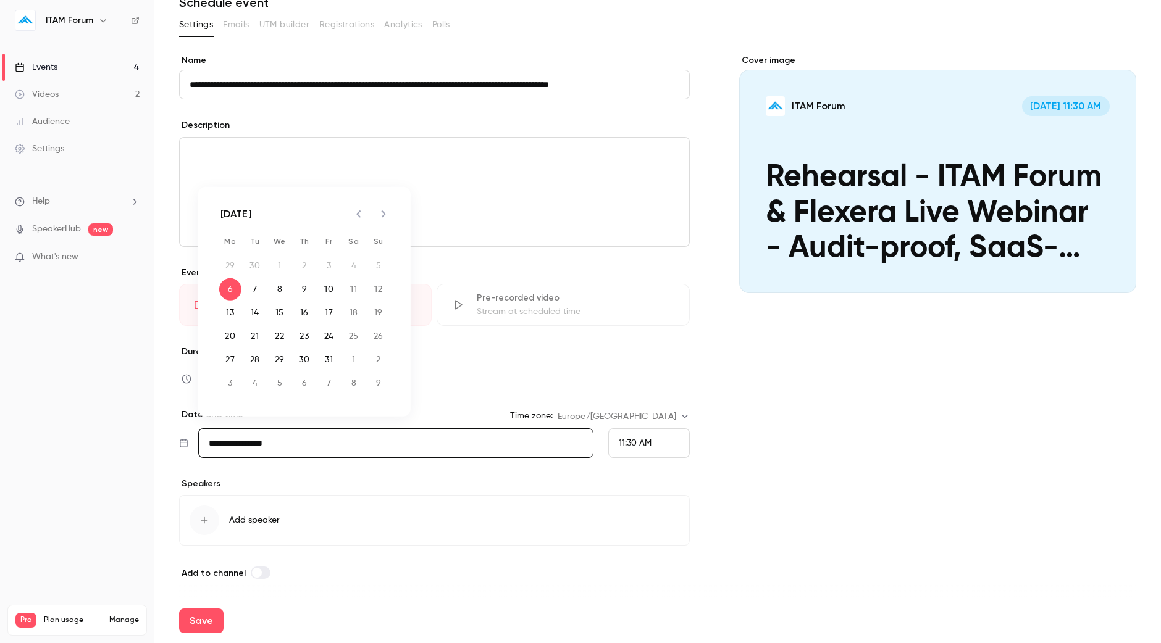
click at [630, 440] on span "11:30 AM" at bounding box center [635, 443] width 33 height 9
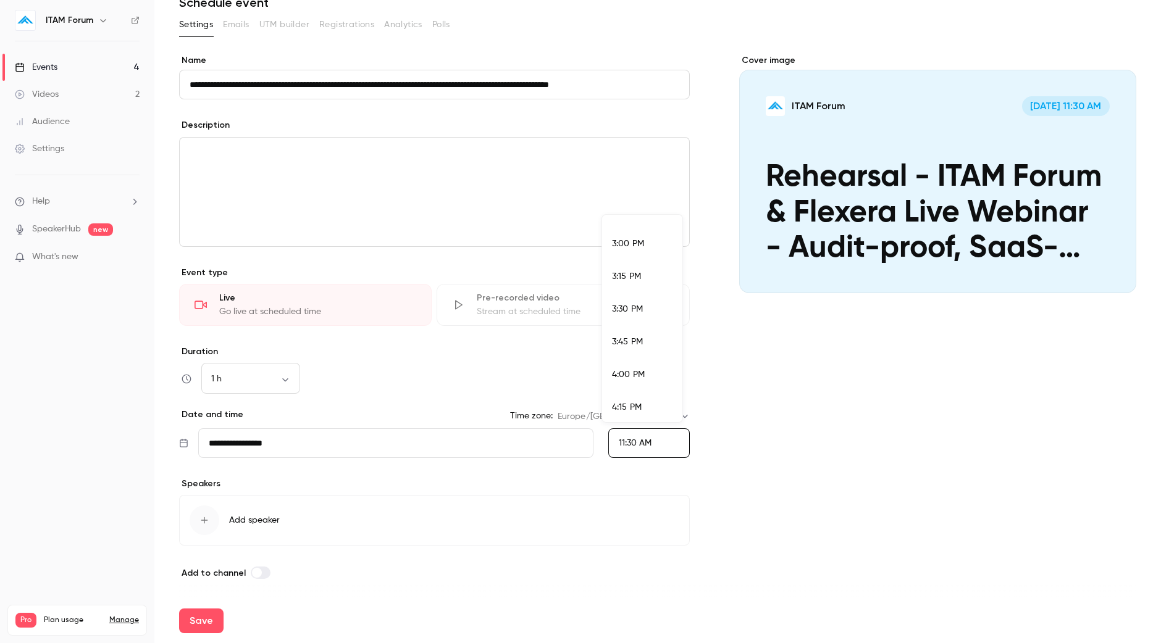
scroll to position [1957, 0]
click at [633, 248] on li "3:00 PM" at bounding box center [642, 238] width 80 height 33
click at [212, 620] on button "Save" at bounding box center [201, 621] width 44 height 25
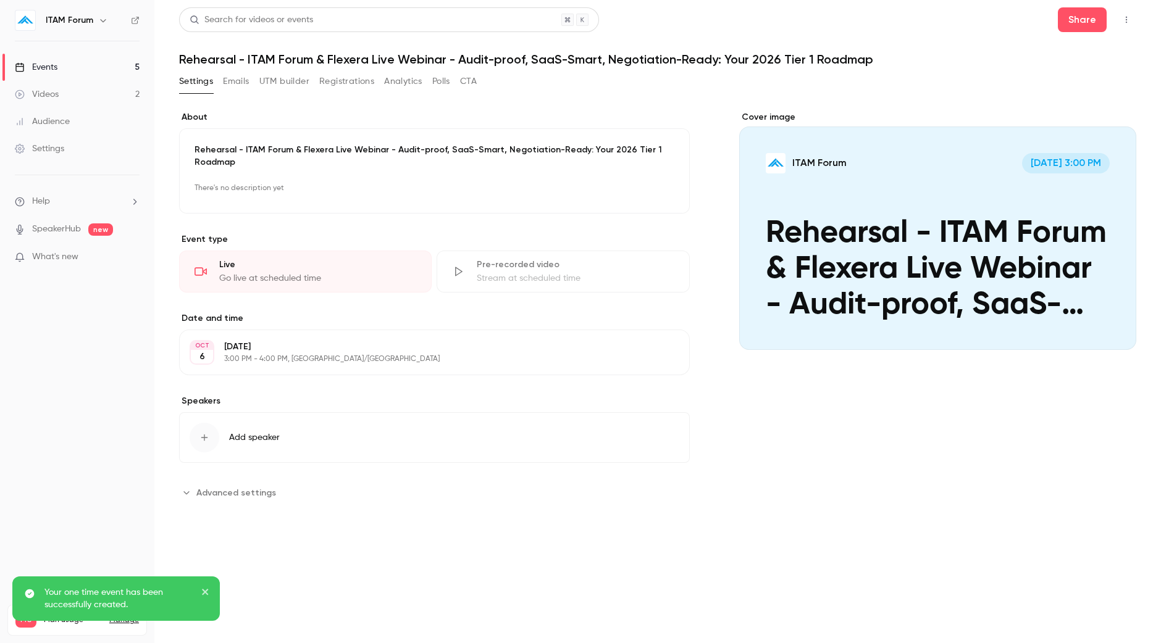
click at [36, 61] on div "Events" at bounding box center [36, 67] width 43 height 12
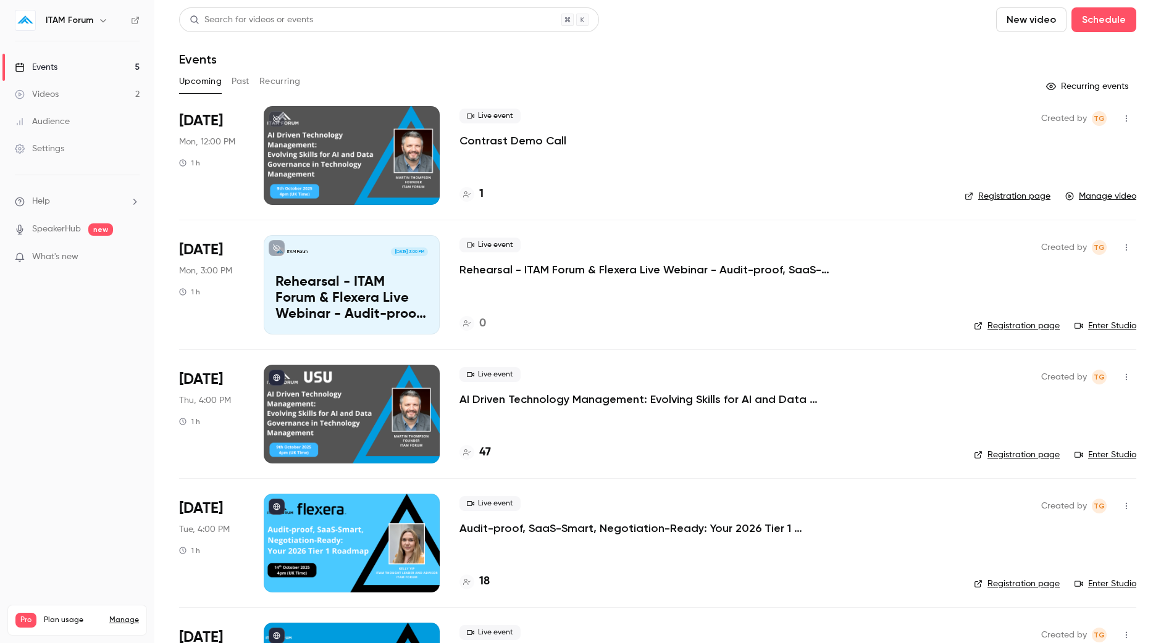
click at [1121, 246] on icon "button" at bounding box center [1126, 247] width 10 height 9
click at [1131, 239] on div at bounding box center [580, 321] width 1161 height 643
click at [1120, 243] on button "button" at bounding box center [1126, 248] width 20 height 20
click at [1074, 306] on div "Invite to Studio" at bounding box center [1067, 311] width 94 height 12
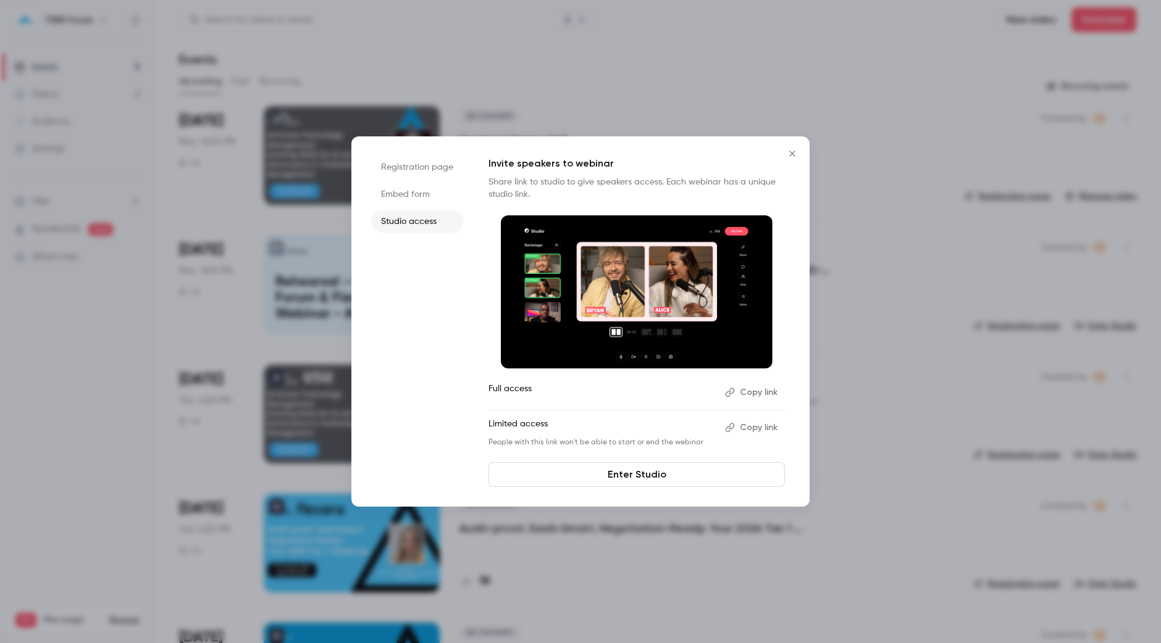
click at [422, 171] on li "Registration page" at bounding box center [417, 167] width 93 height 22
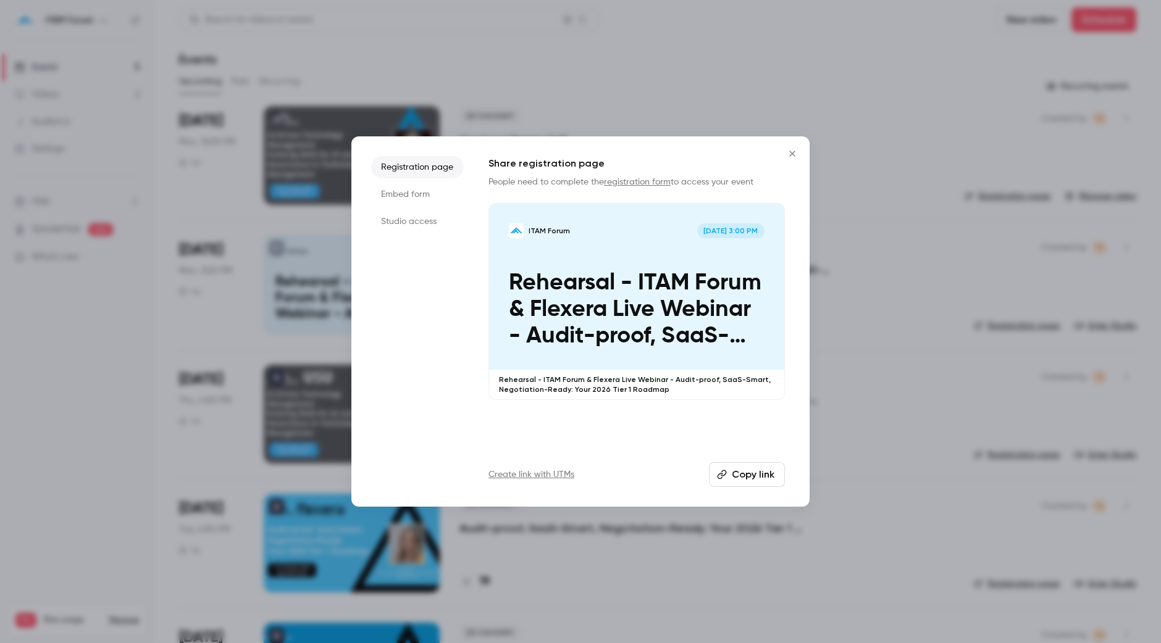
click at [414, 193] on li "Embed form" at bounding box center [417, 194] width 93 height 22
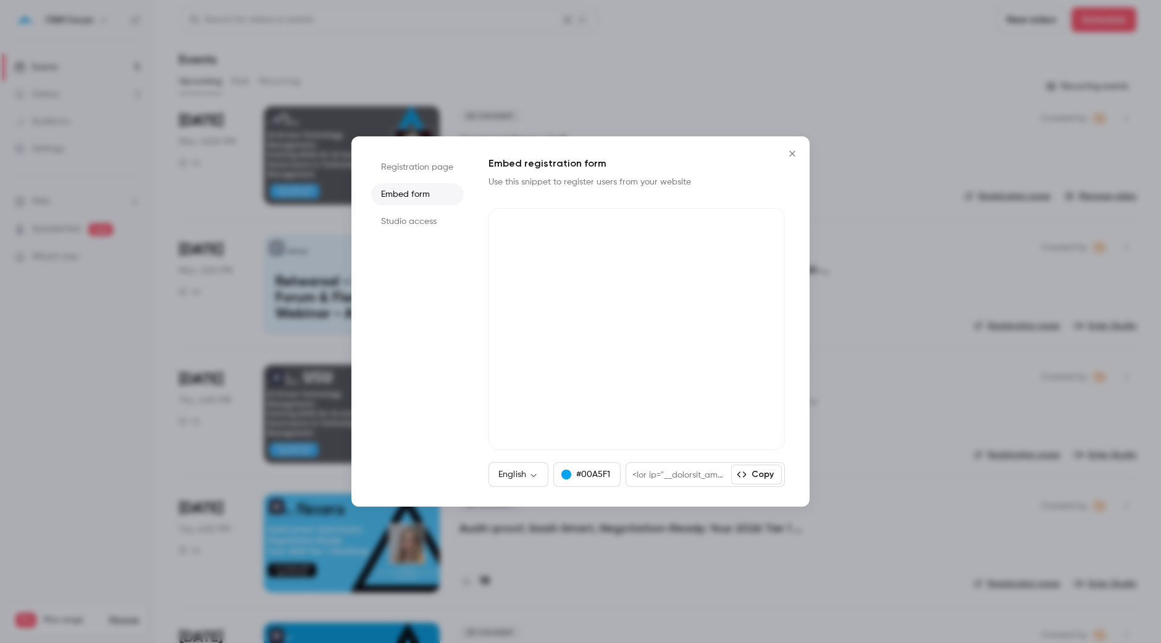
click at [406, 214] on li "Studio access" at bounding box center [417, 222] width 93 height 22
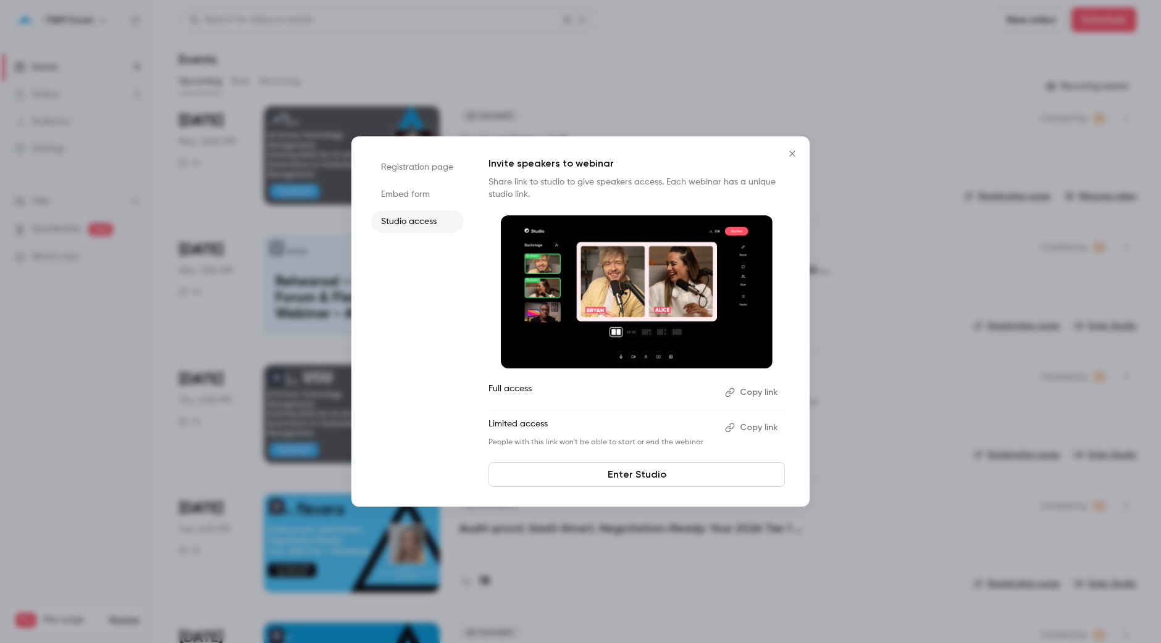
click at [763, 427] on button "Copy link" at bounding box center [752, 428] width 65 height 20
click at [787, 154] on icon "Close" at bounding box center [792, 154] width 15 height 10
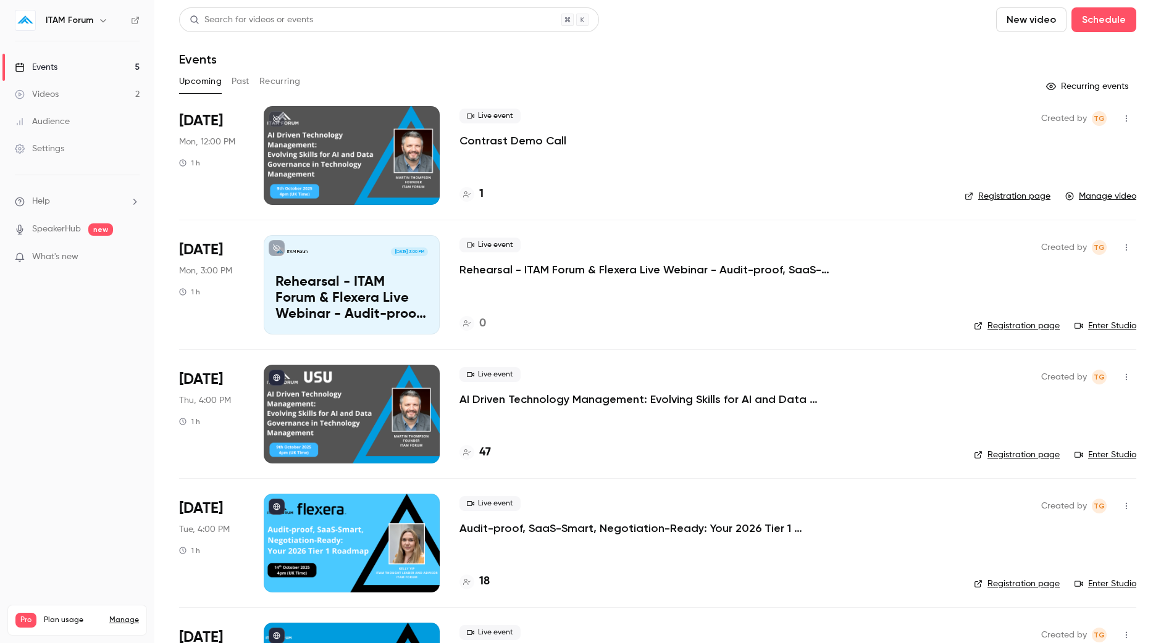
click at [1116, 254] on button "button" at bounding box center [1126, 248] width 20 height 20
click at [1065, 307] on div "Invite to Studio" at bounding box center [1067, 311] width 94 height 12
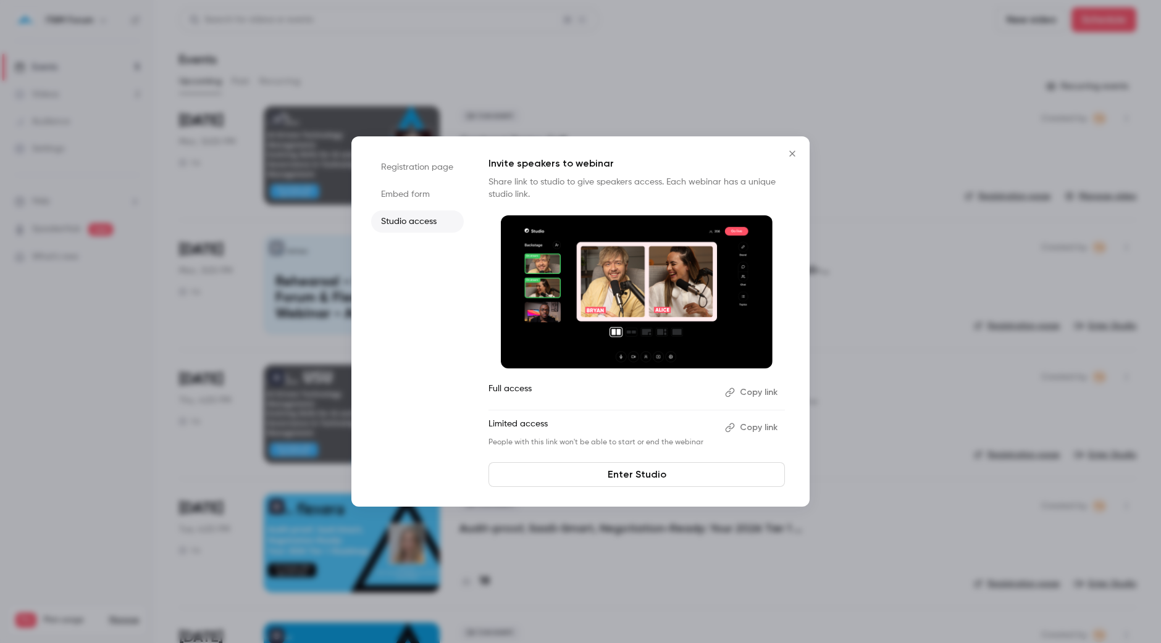
click at [739, 425] on button "Copy link" at bounding box center [752, 428] width 65 height 20
click at [790, 158] on icon "Close" at bounding box center [792, 154] width 15 height 10
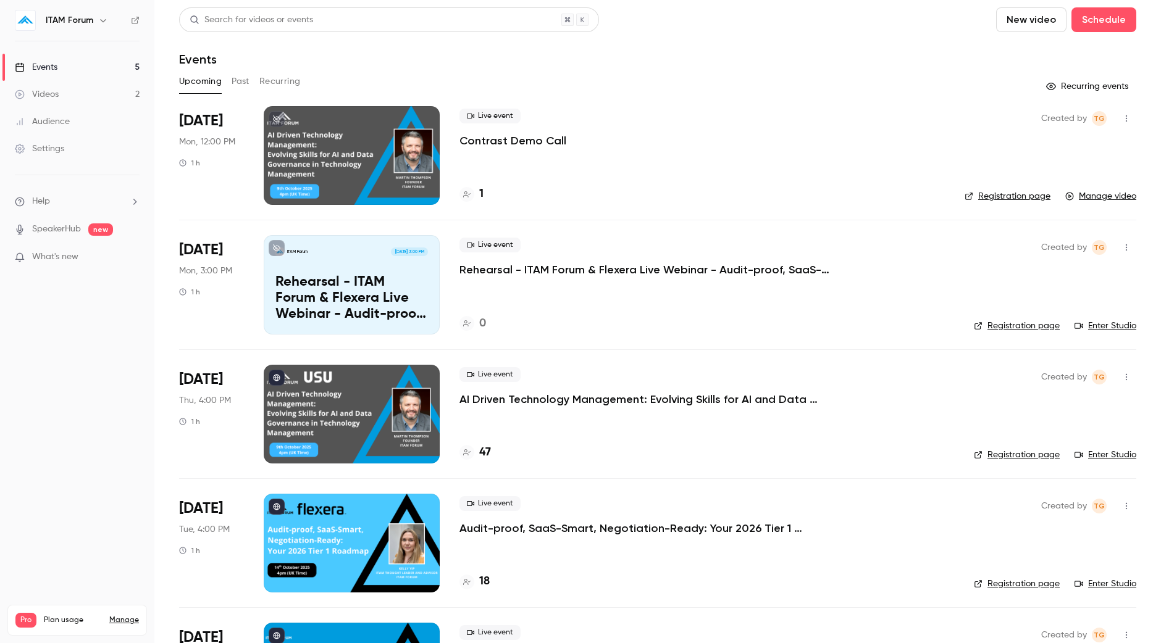
click at [630, 269] on p "Rehearsal - ITAM Forum & Flexera Live Webinar - Audit-proof, SaaS-Smart, Negoti…" at bounding box center [644, 269] width 371 height 15
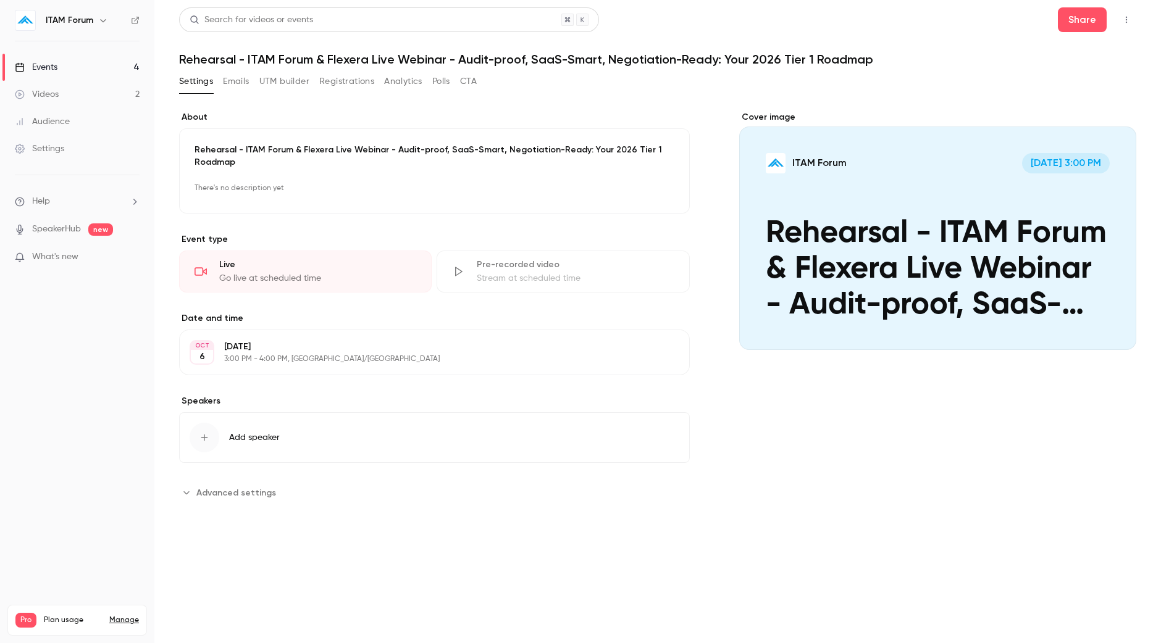
click at [1130, 23] on icon "button" at bounding box center [1126, 19] width 10 height 9
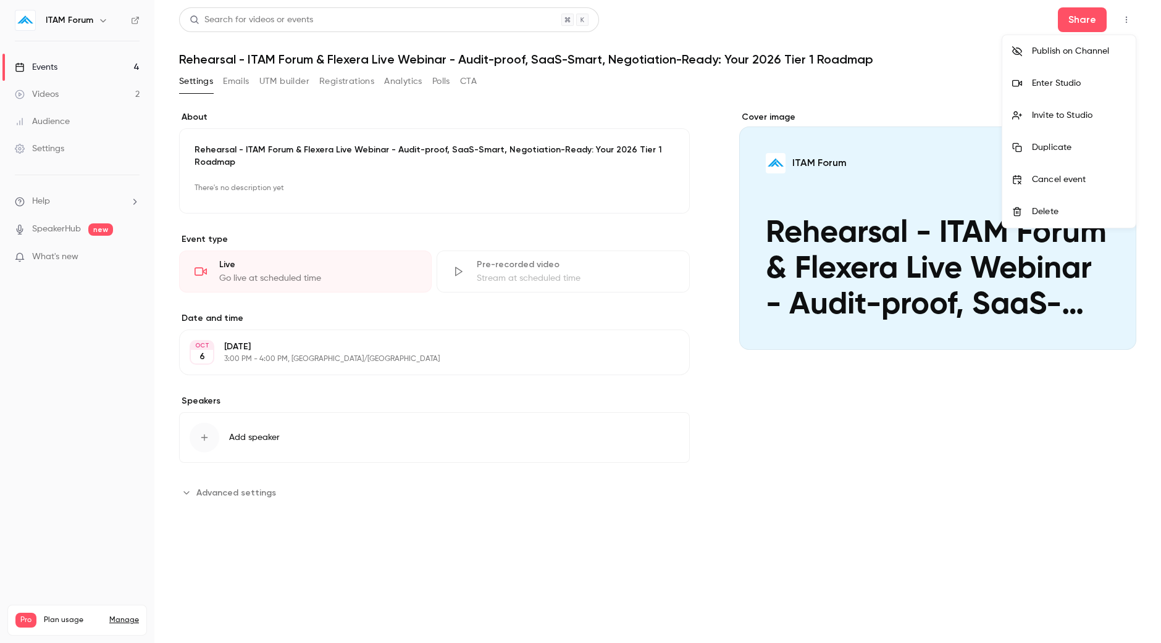
click at [1093, 75] on li "Enter Studio" at bounding box center [1068, 83] width 133 height 32
